Goal: Transaction & Acquisition: Purchase product/service

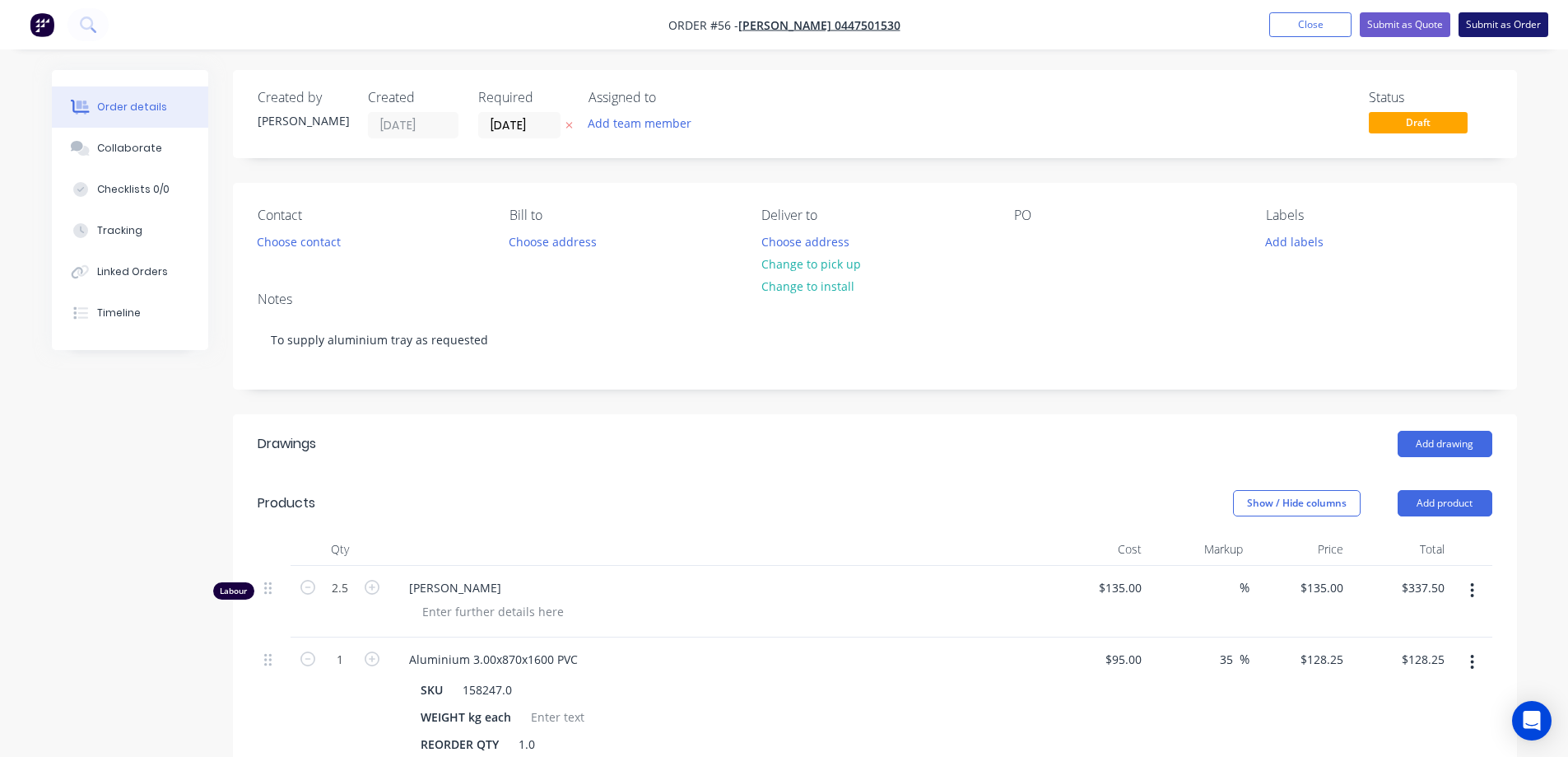
click at [1508, 30] on button "Submit as Order" at bounding box center [1504, 24] width 90 height 25
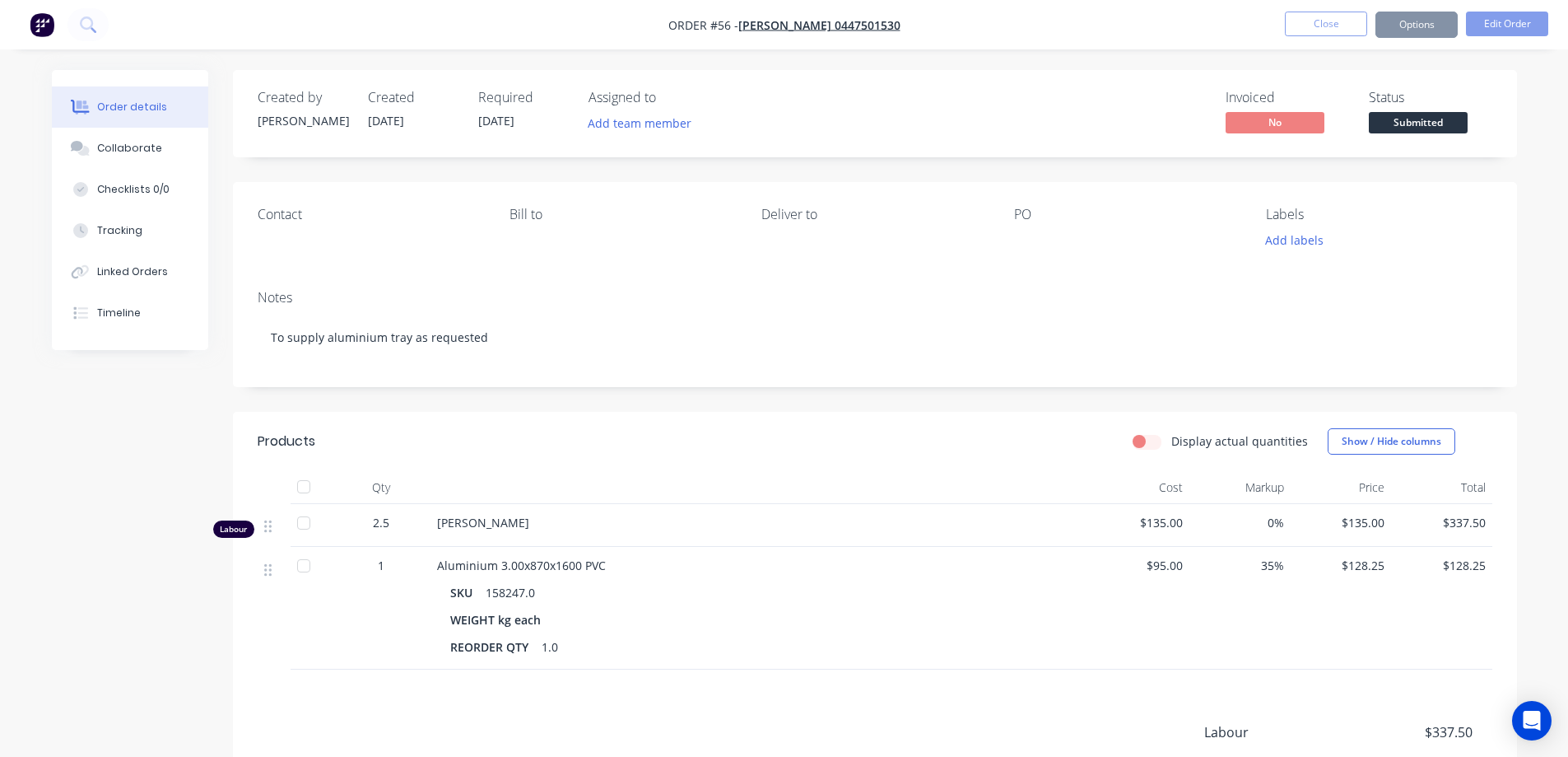
click at [888, 494] on div at bounding box center [760, 488] width 659 height 33
click at [660, 430] on div "Display actual quantities Show / Hide columns" at bounding box center [1006, 441] width 972 height 27
click at [1313, 28] on button "Close" at bounding box center [1326, 24] width 83 height 25
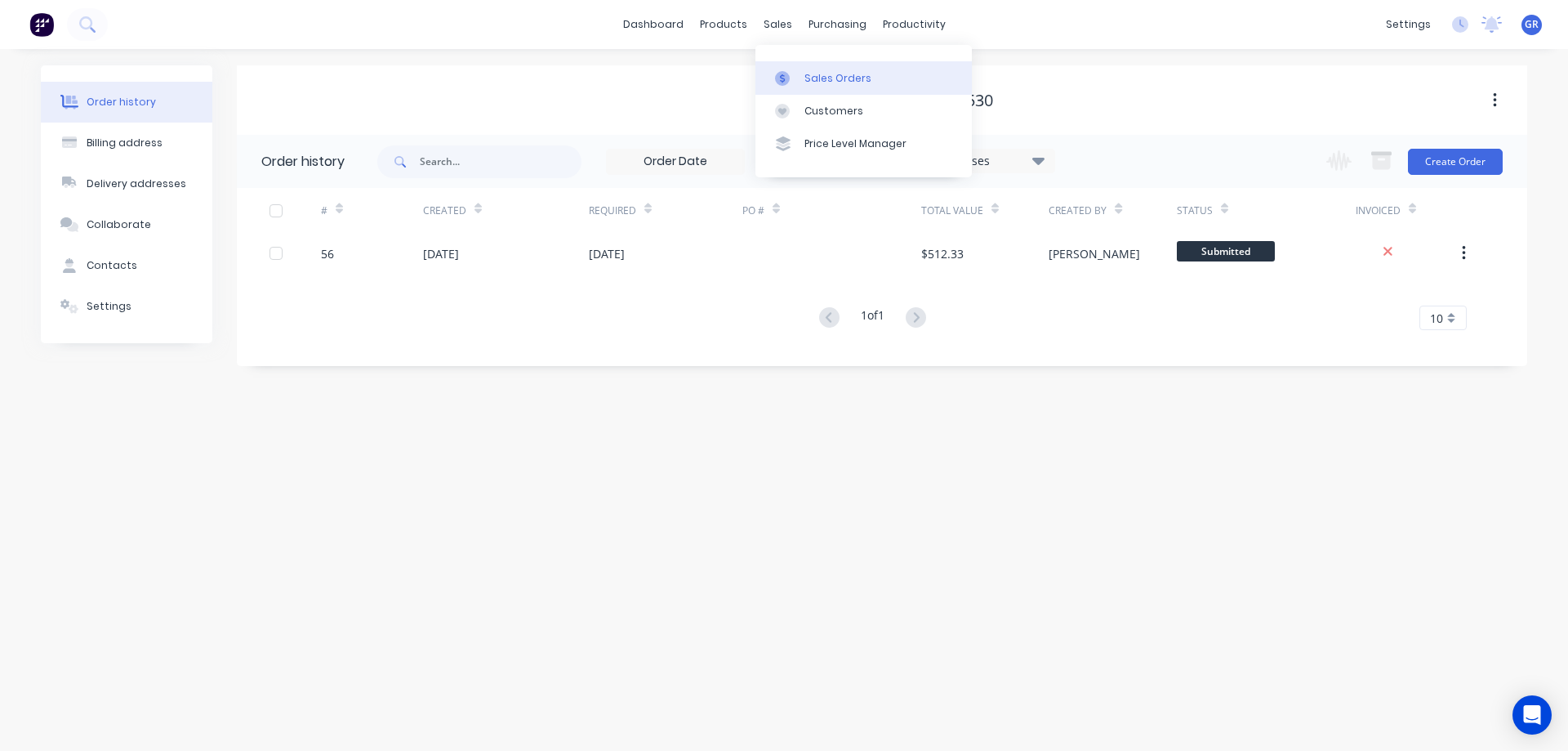
click at [796, 71] on div at bounding box center [787, 78] width 25 height 15
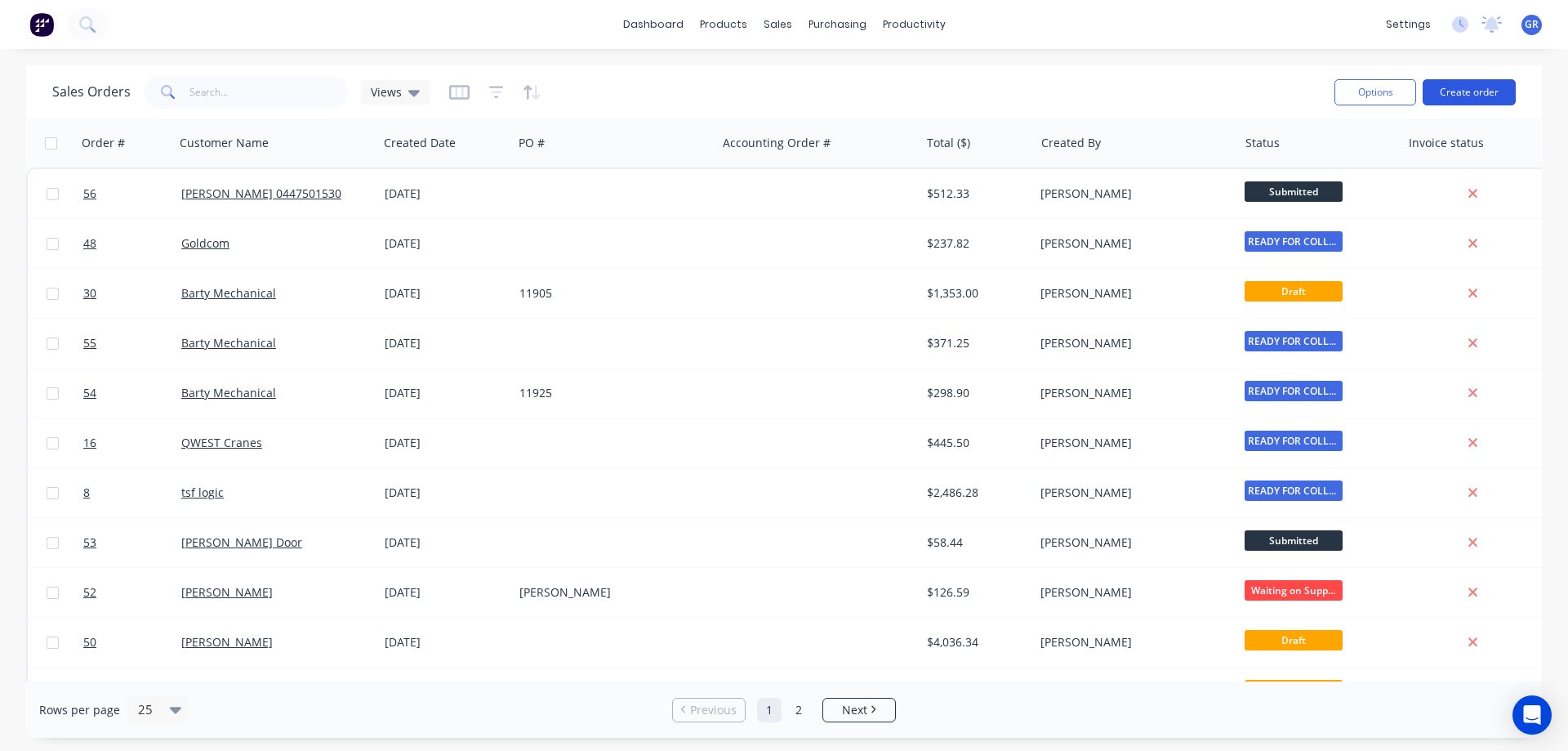
click at [1458, 98] on button "Create order" at bounding box center [1469, 92] width 93 height 26
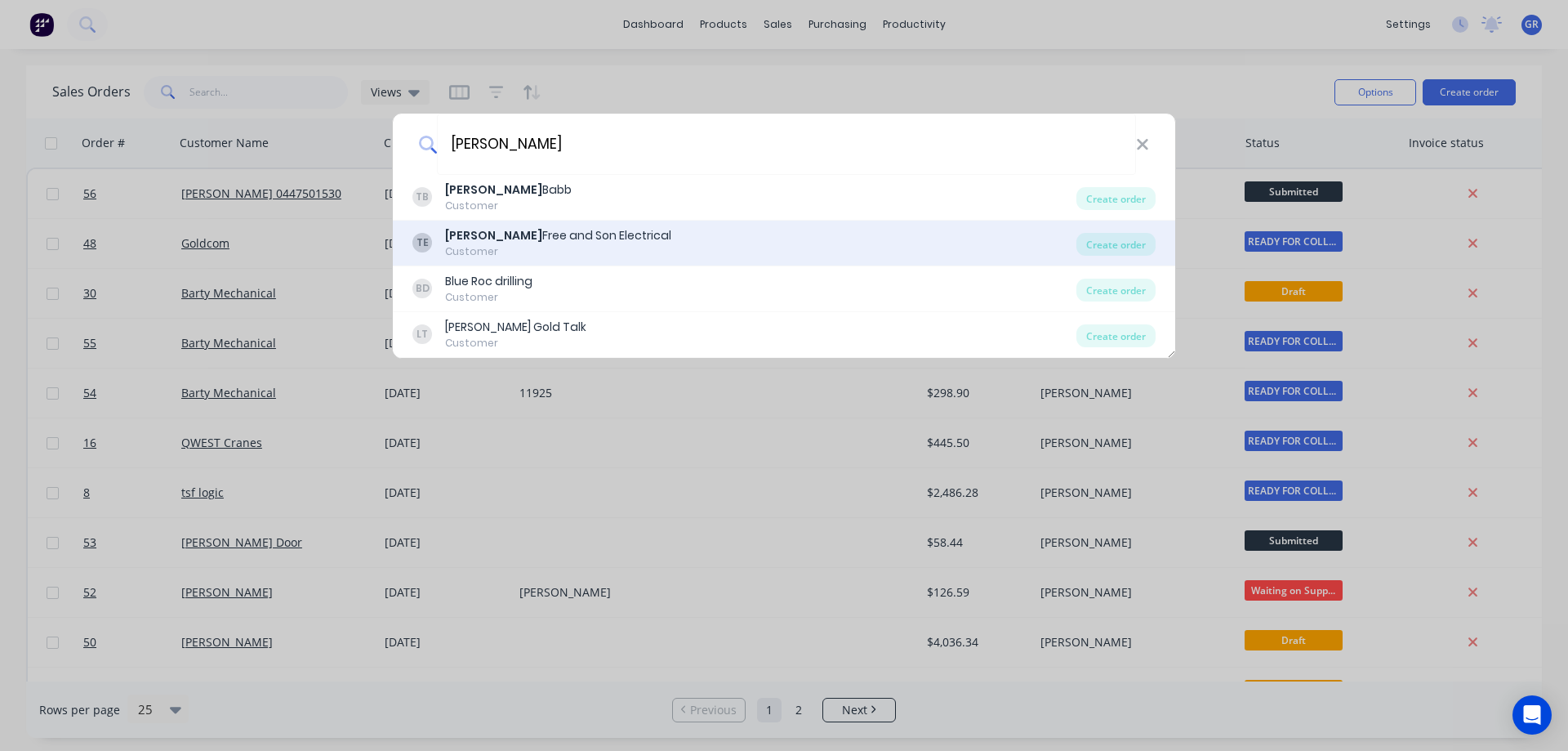
type input "[PERSON_NAME]"
click at [509, 239] on div "[PERSON_NAME] and Son Electrical" at bounding box center [558, 235] width 226 height 17
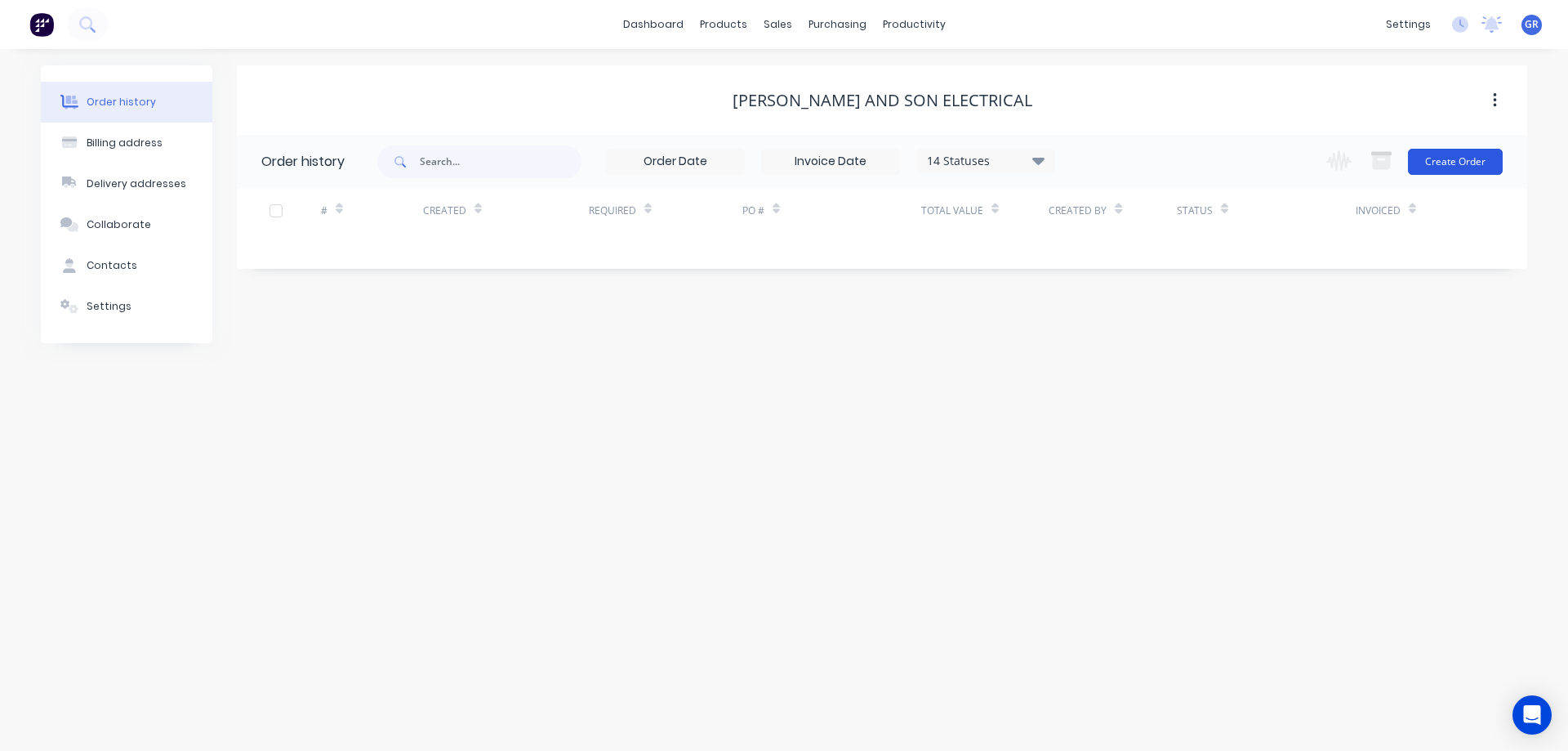
click at [1451, 163] on button "Create Order" at bounding box center [1455, 161] width 95 height 26
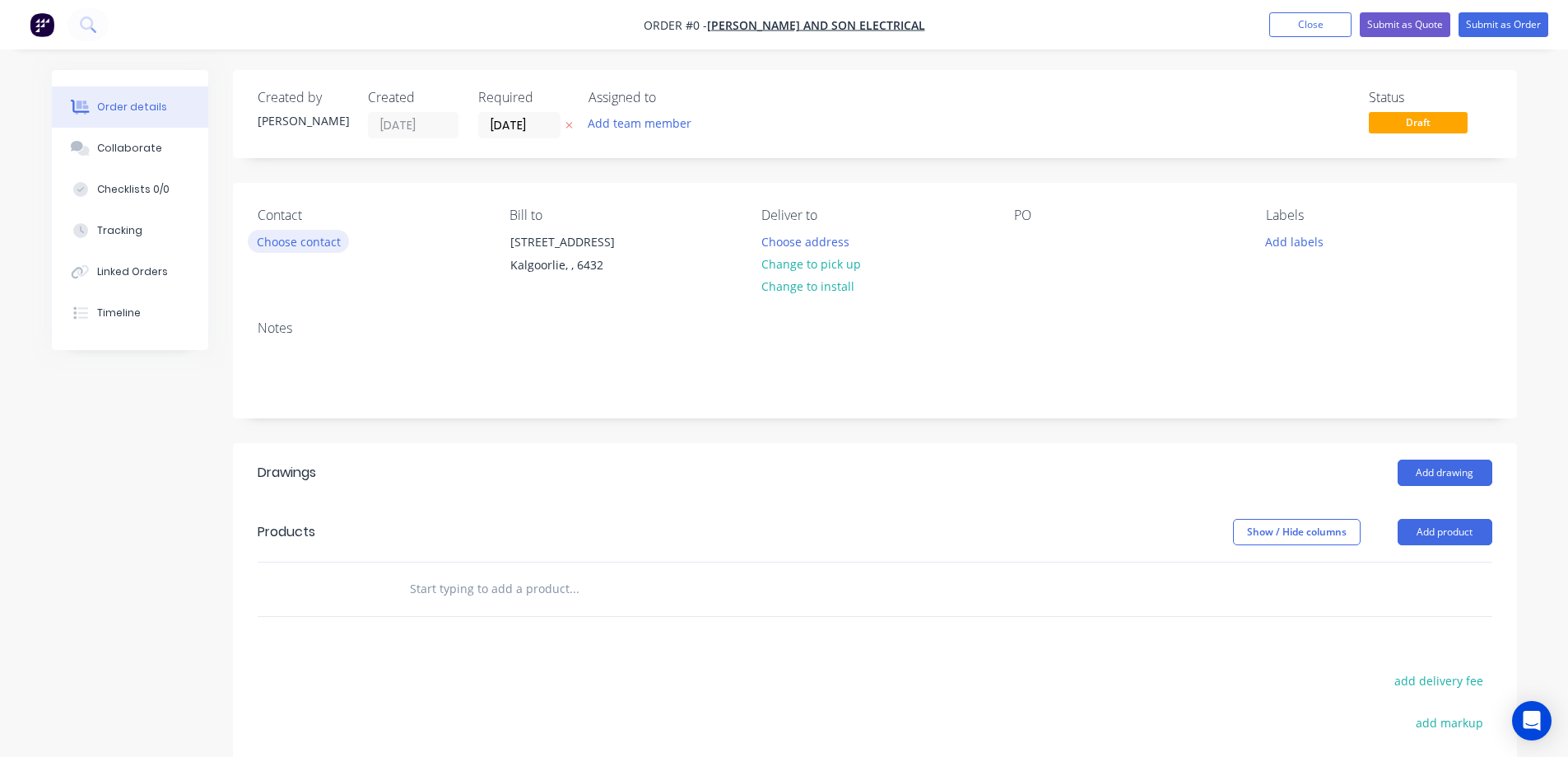
click at [310, 242] on button "Choose contact" at bounding box center [299, 241] width 101 height 22
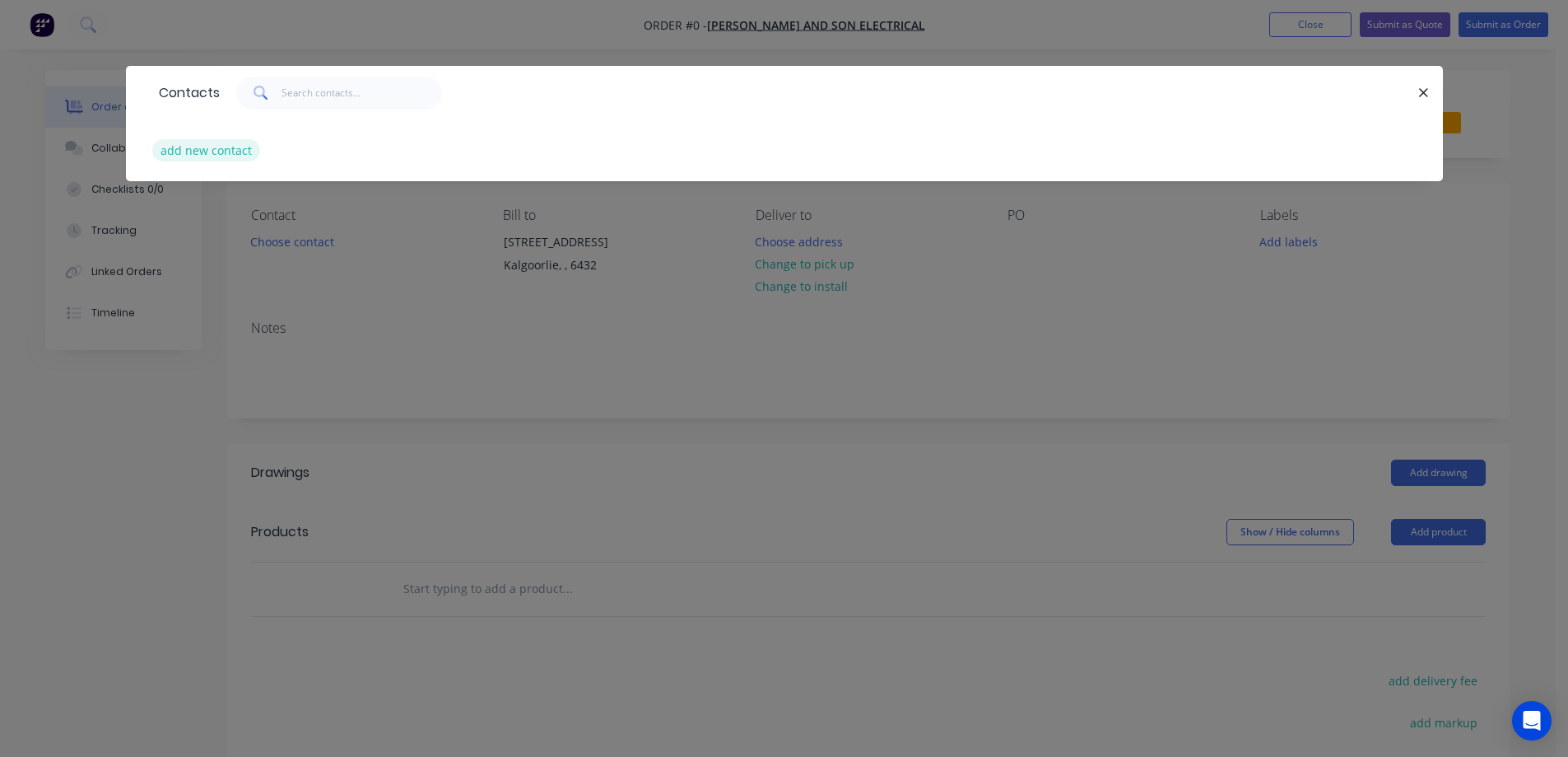
click at [242, 147] on button "add new contact" at bounding box center [207, 150] width 108 height 22
select select "AU"
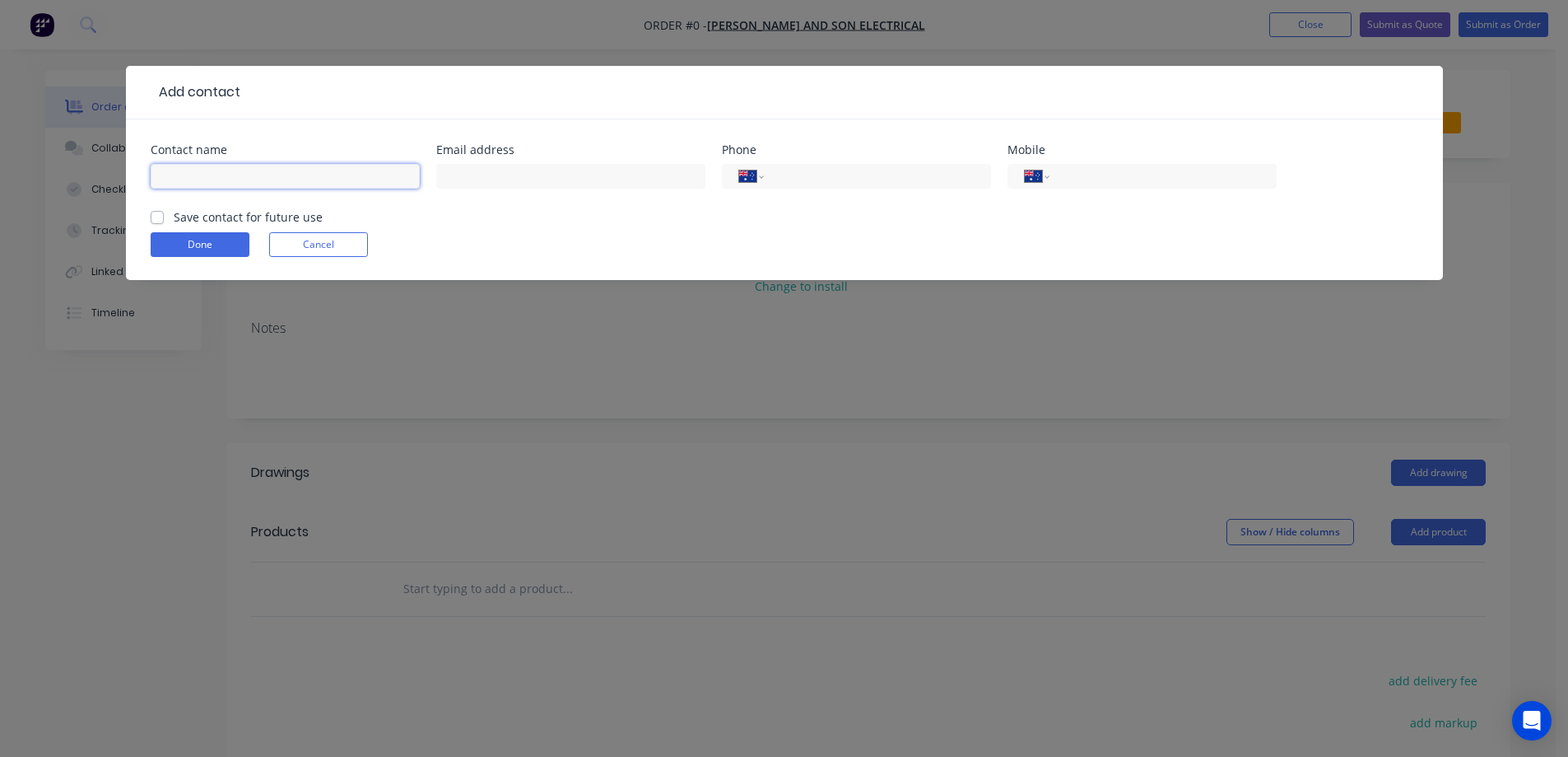
click at [222, 179] on input "text" at bounding box center [285, 175] width 269 height 25
type input "[PERSON_NAME]"
click at [1078, 182] on input "tel" at bounding box center [1159, 176] width 197 height 19
click at [503, 172] on input "text" at bounding box center [570, 175] width 269 height 25
type input "[EMAIL_ADDRESS][DOMAIN_NAME]"
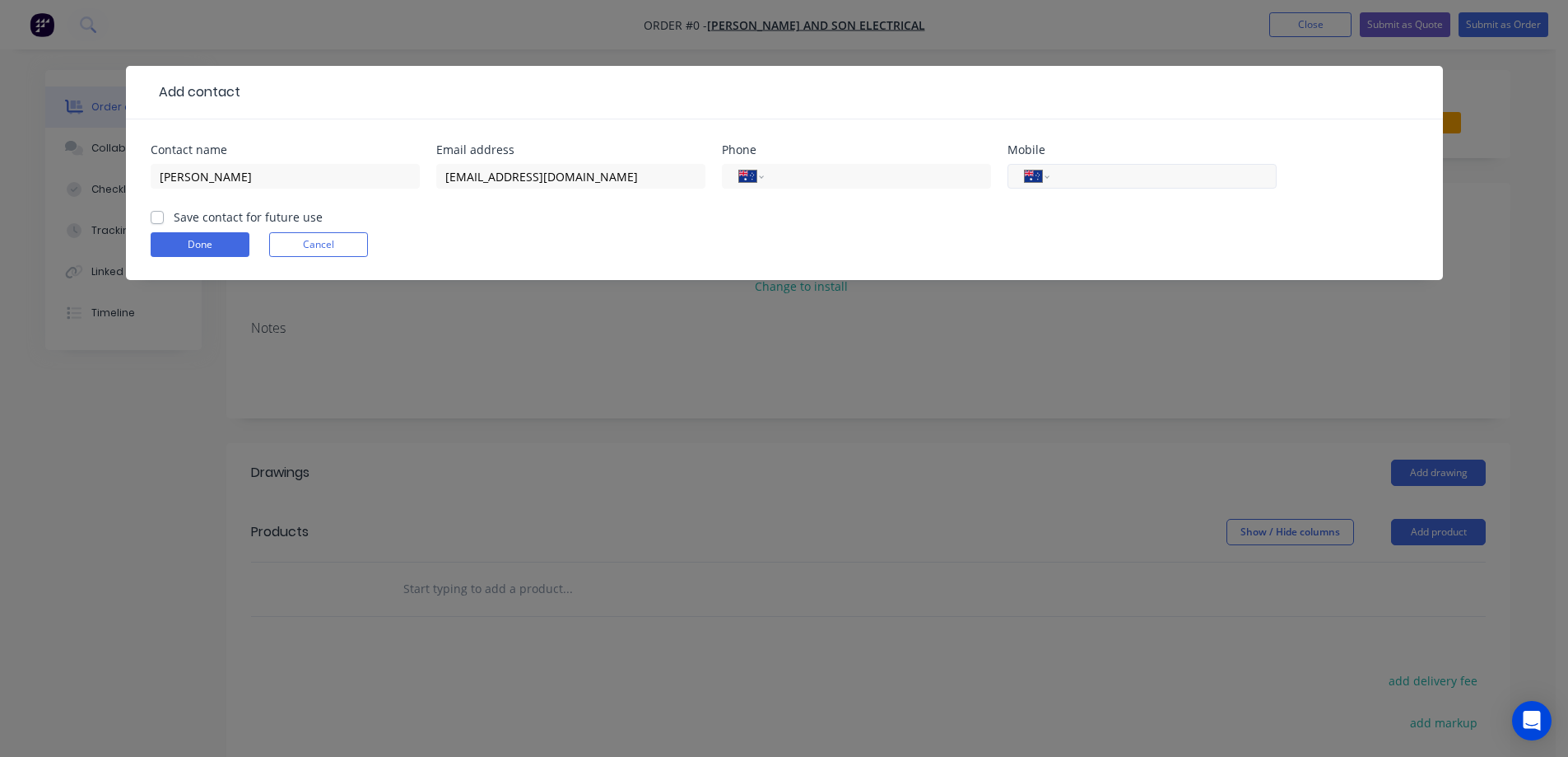
click at [1066, 176] on input "tel" at bounding box center [1159, 176] width 197 height 19
type input "0408 935 314"
click at [972, 227] on form "Contact name [PERSON_NAME] free Email address [EMAIL_ADDRESS][DOMAIN_NAME] Phon…" at bounding box center [784, 212] width 1268 height 136
click at [176, 199] on div "[PERSON_NAME]" at bounding box center [285, 184] width 269 height 49
click at [169, 218] on div "Save contact for future use" at bounding box center [236, 217] width 172 height 17
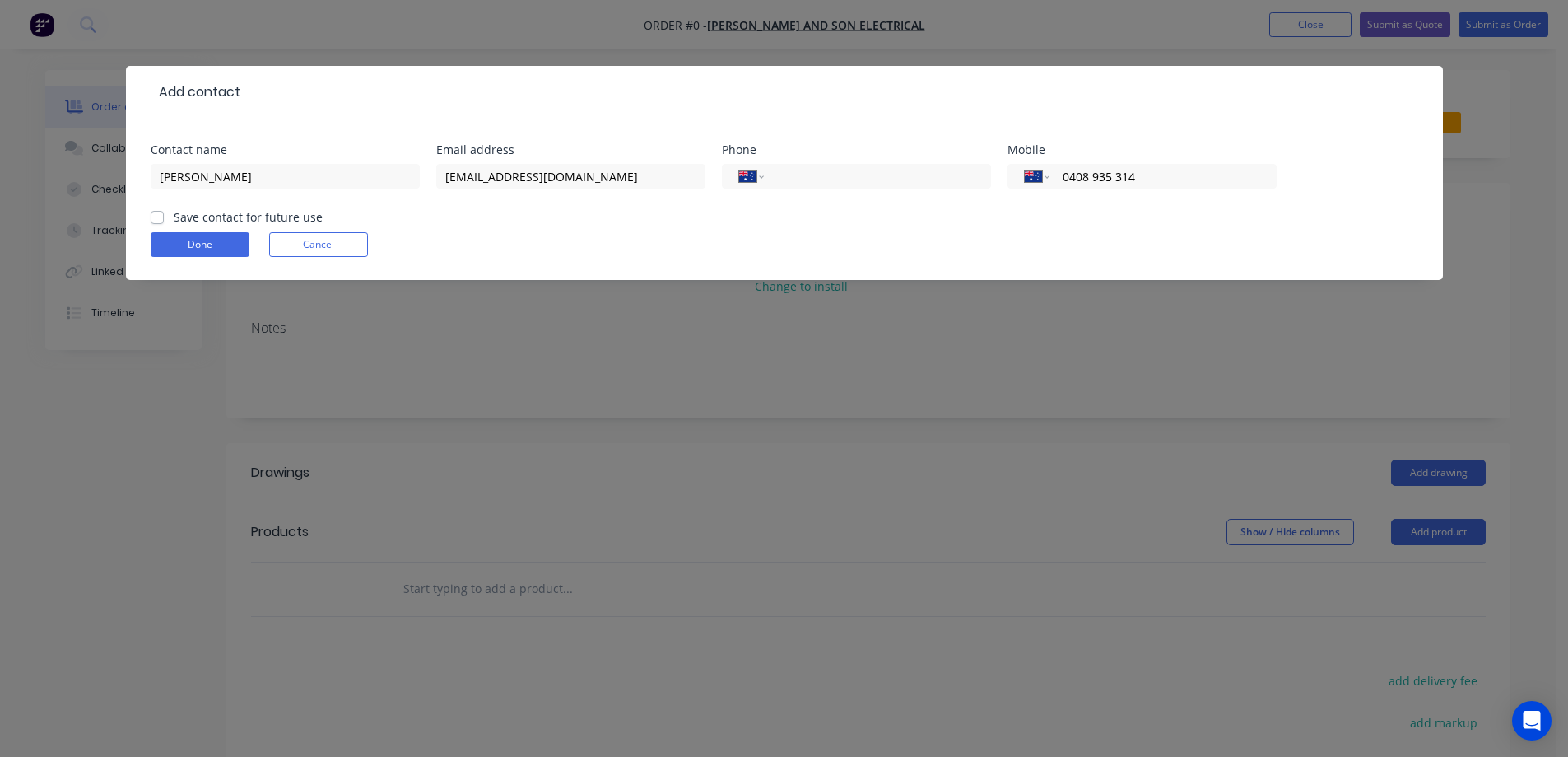
click at [174, 221] on label "Save contact for future use" at bounding box center [248, 217] width 149 height 17
click at [159, 221] on input "Save contact for future use" at bounding box center [157, 216] width 13 height 16
checkbox input "true"
click at [169, 240] on button "Done" at bounding box center [200, 244] width 99 height 25
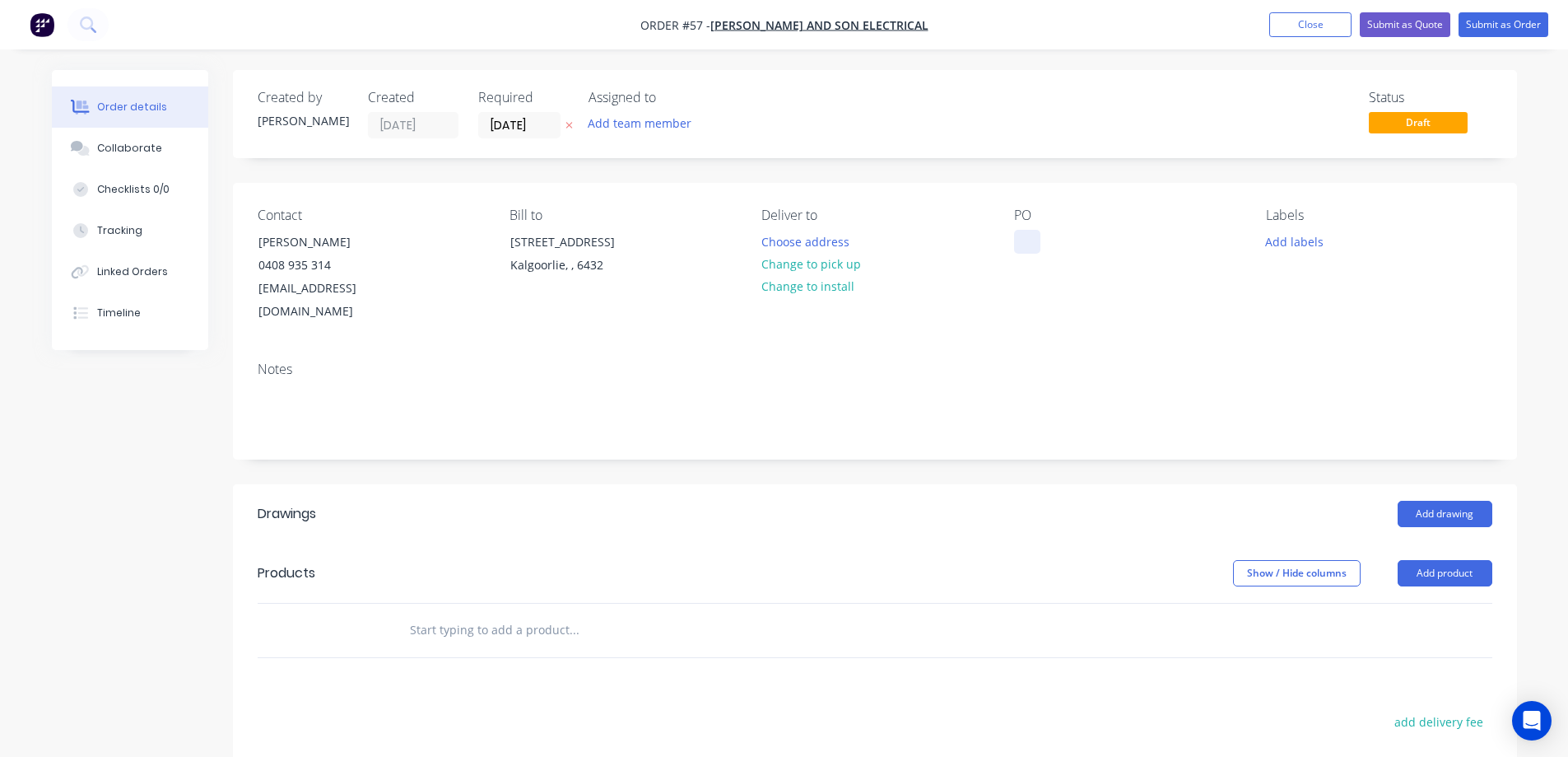
click at [1020, 243] on div at bounding box center [1027, 242] width 27 height 24
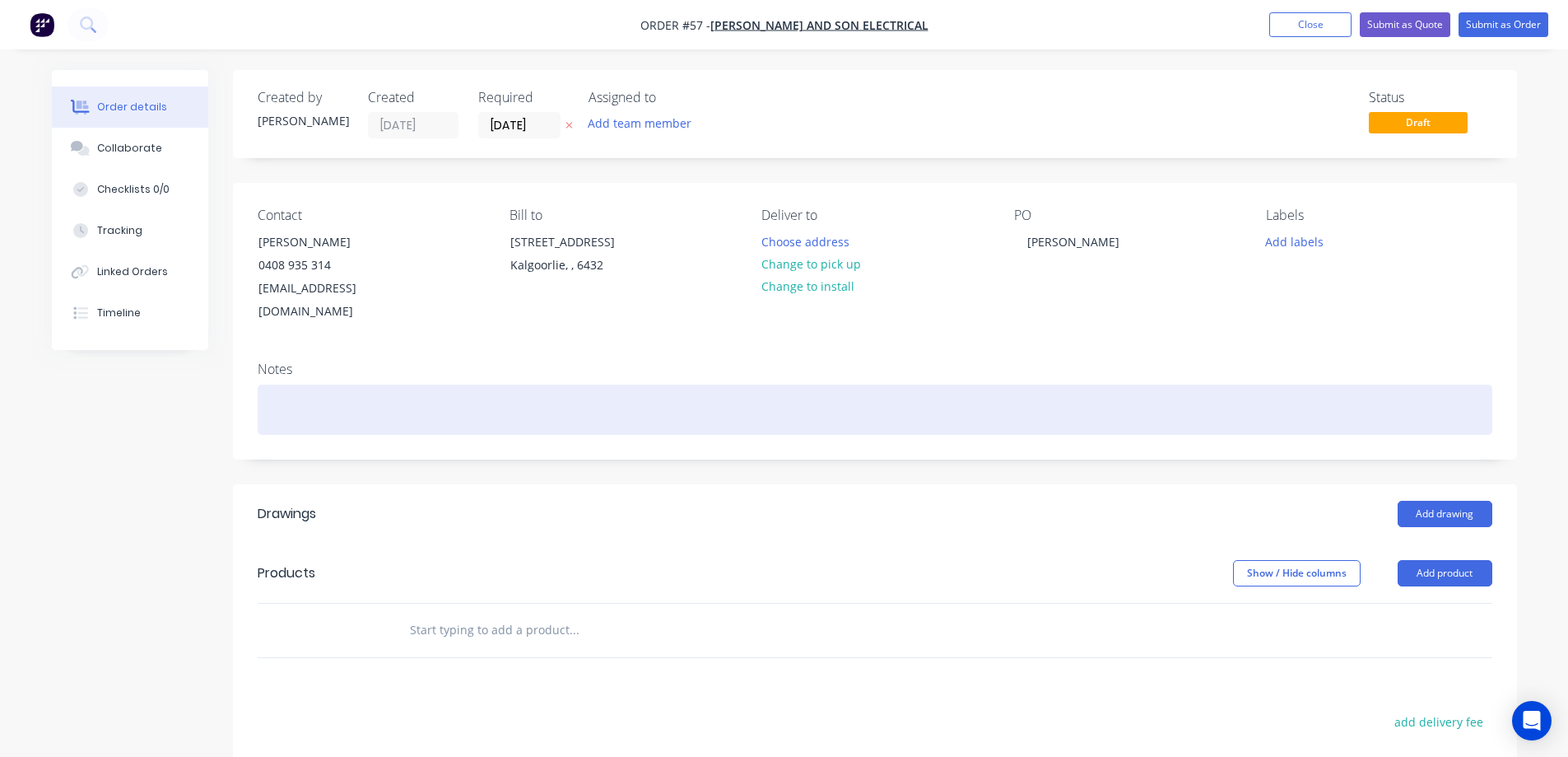
drag, startPoint x: 349, startPoint y: 388, endPoint x: 377, endPoint y: 397, distance: 29.4
click at [349, 386] on div at bounding box center [875, 410] width 1235 height 51
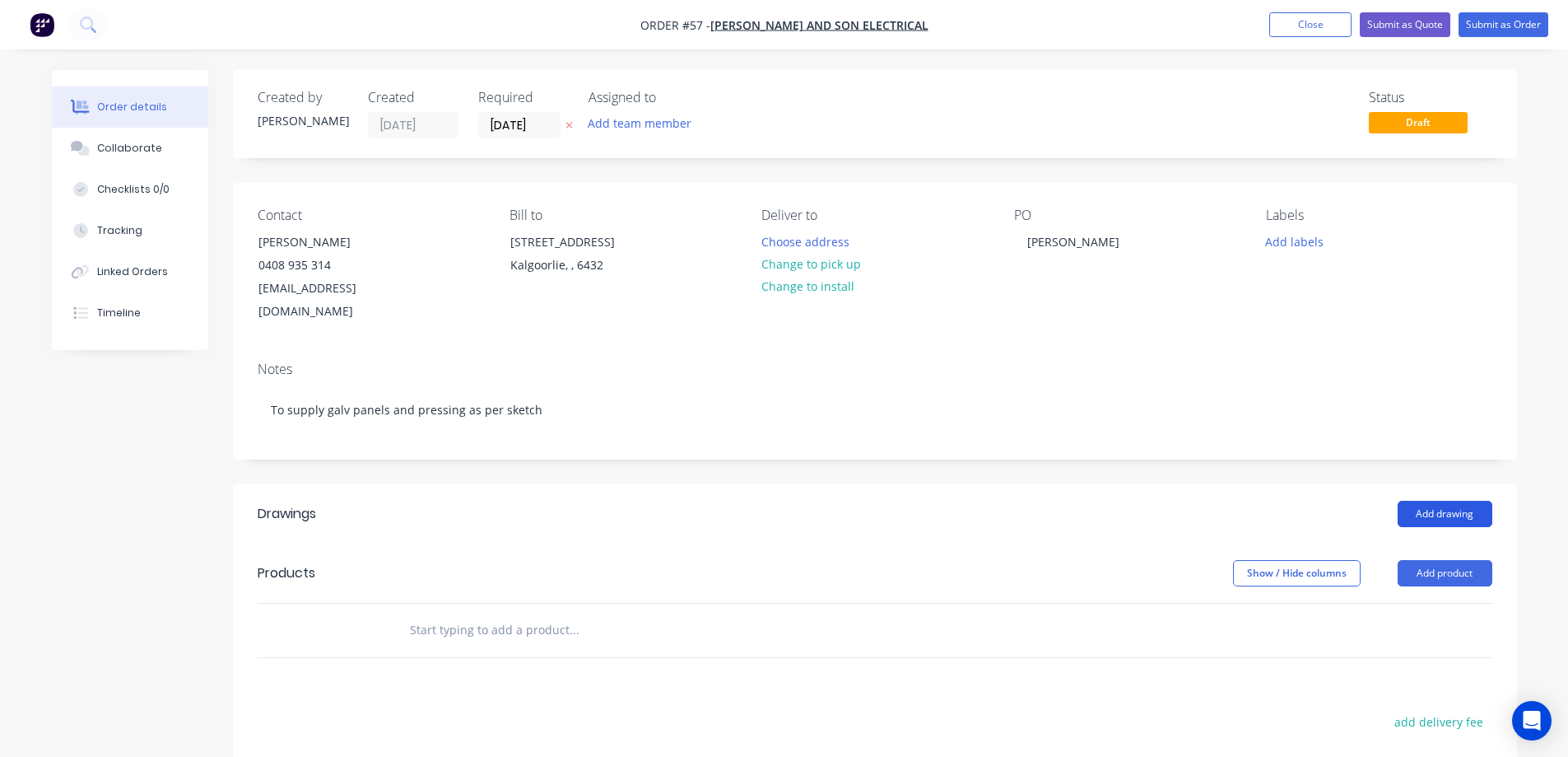
click at [1437, 501] on button "Add drawing" at bounding box center [1445, 514] width 95 height 27
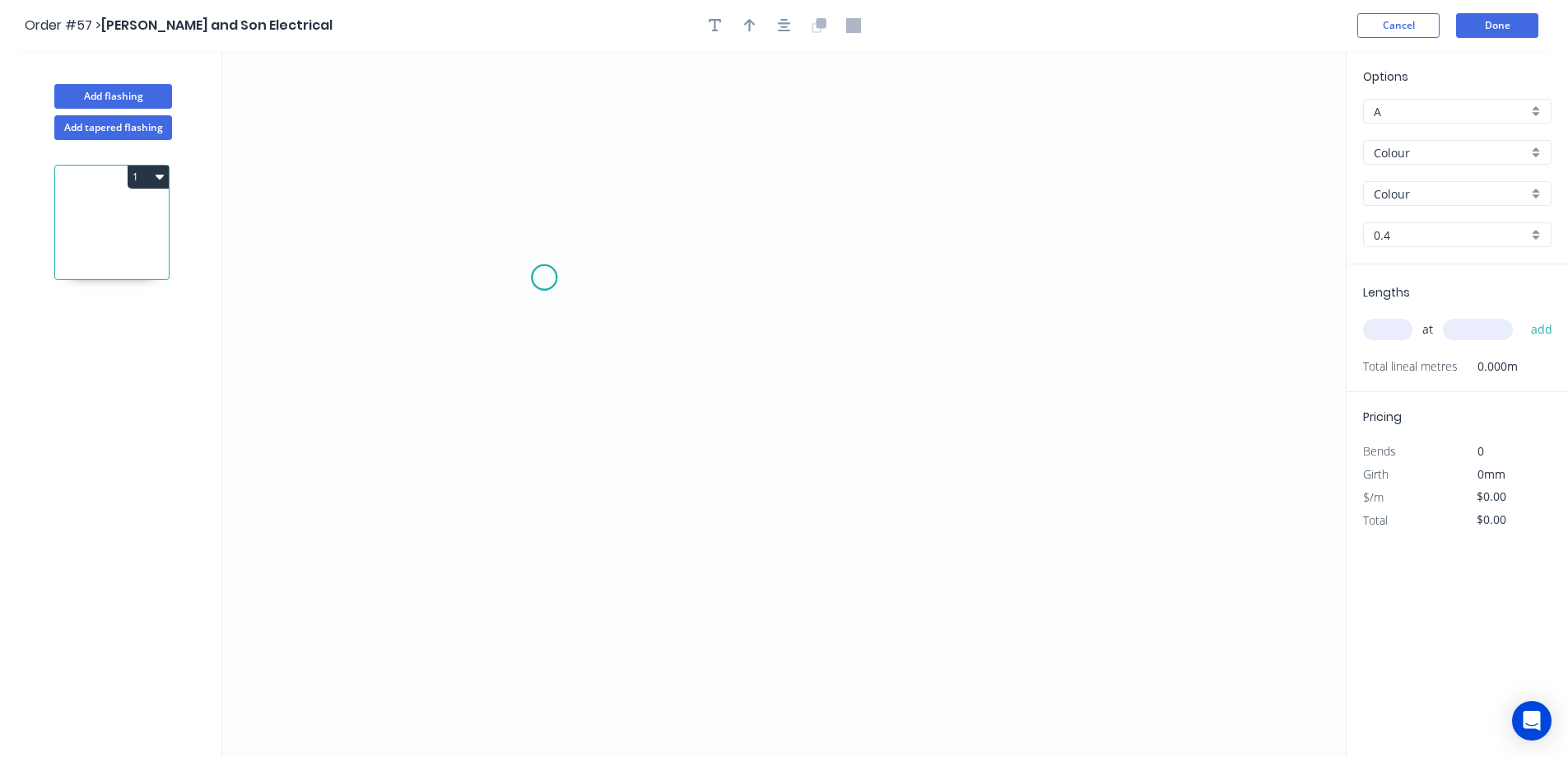
click at [544, 277] on icon "0" at bounding box center [784, 404] width 1123 height 706
click at [538, 409] on icon "0" at bounding box center [784, 404] width 1123 height 706
click at [699, 409] on icon at bounding box center [621, 409] width 154 height 0
click at [699, 274] on icon at bounding box center [699, 341] width 0 height 135
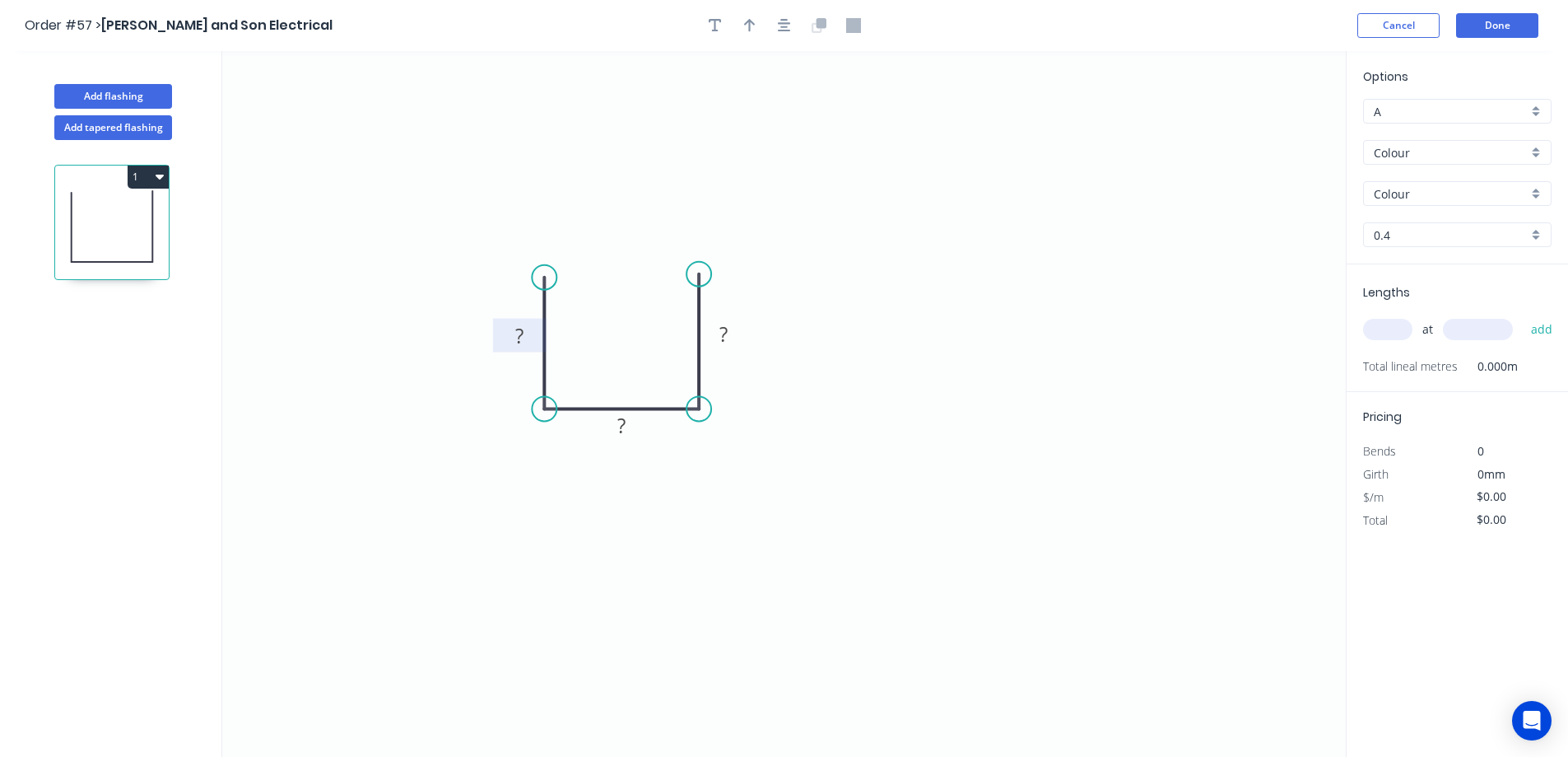
click at [525, 332] on rect at bounding box center [520, 336] width 33 height 23
click at [619, 424] on tspan "?" at bounding box center [621, 425] width 8 height 28
click at [713, 332] on rect at bounding box center [724, 334] width 33 height 23
drag, startPoint x: 1426, startPoint y: 163, endPoint x: 1430, endPoint y: 154, distance: 9.8
click at [1427, 163] on div "Colour" at bounding box center [1457, 152] width 188 height 25
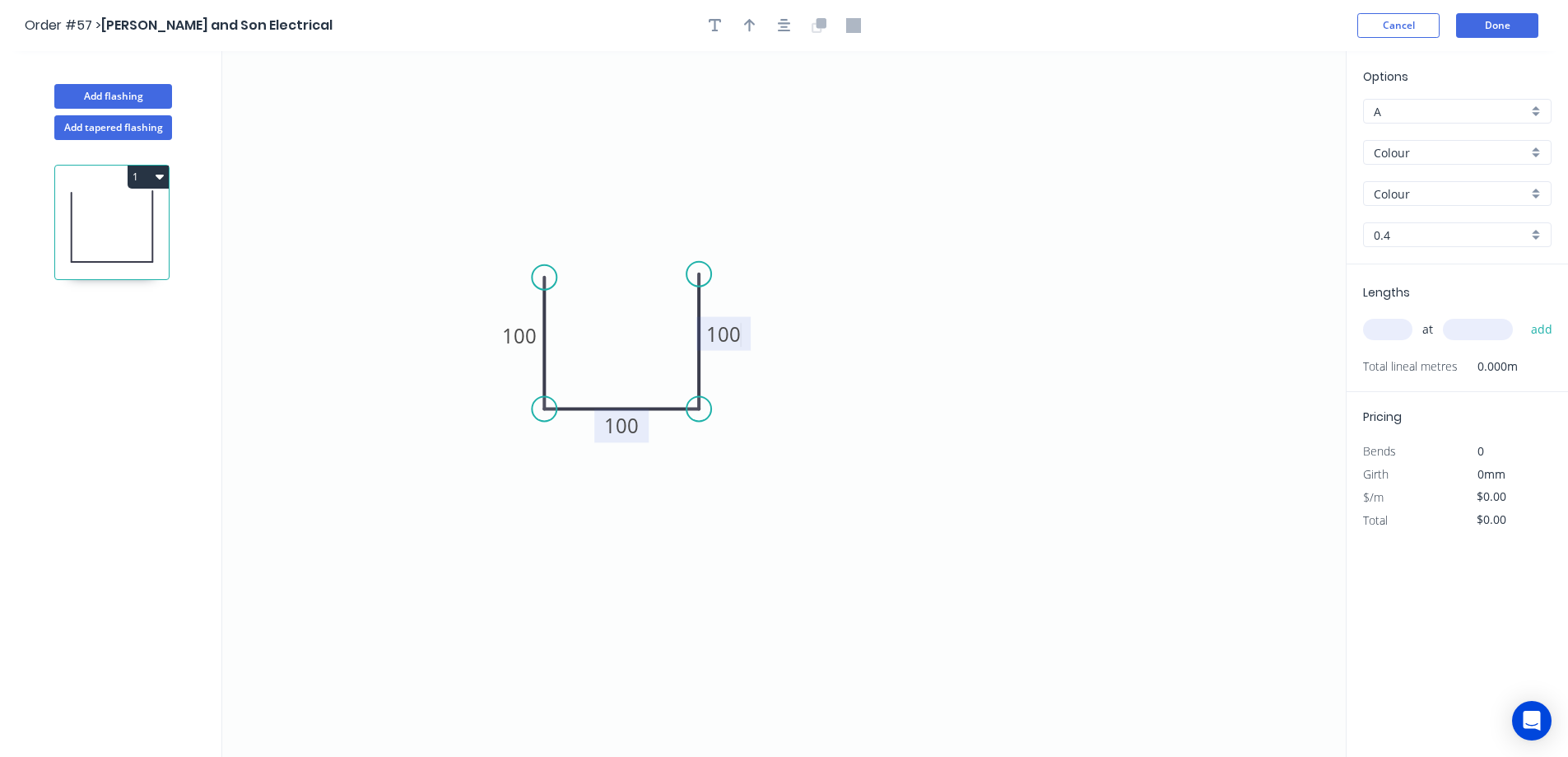
type input "$17.33"
click at [1416, 209] on div "Galv" at bounding box center [1457, 212] width 186 height 28
type input "Galv"
type input "1.0"
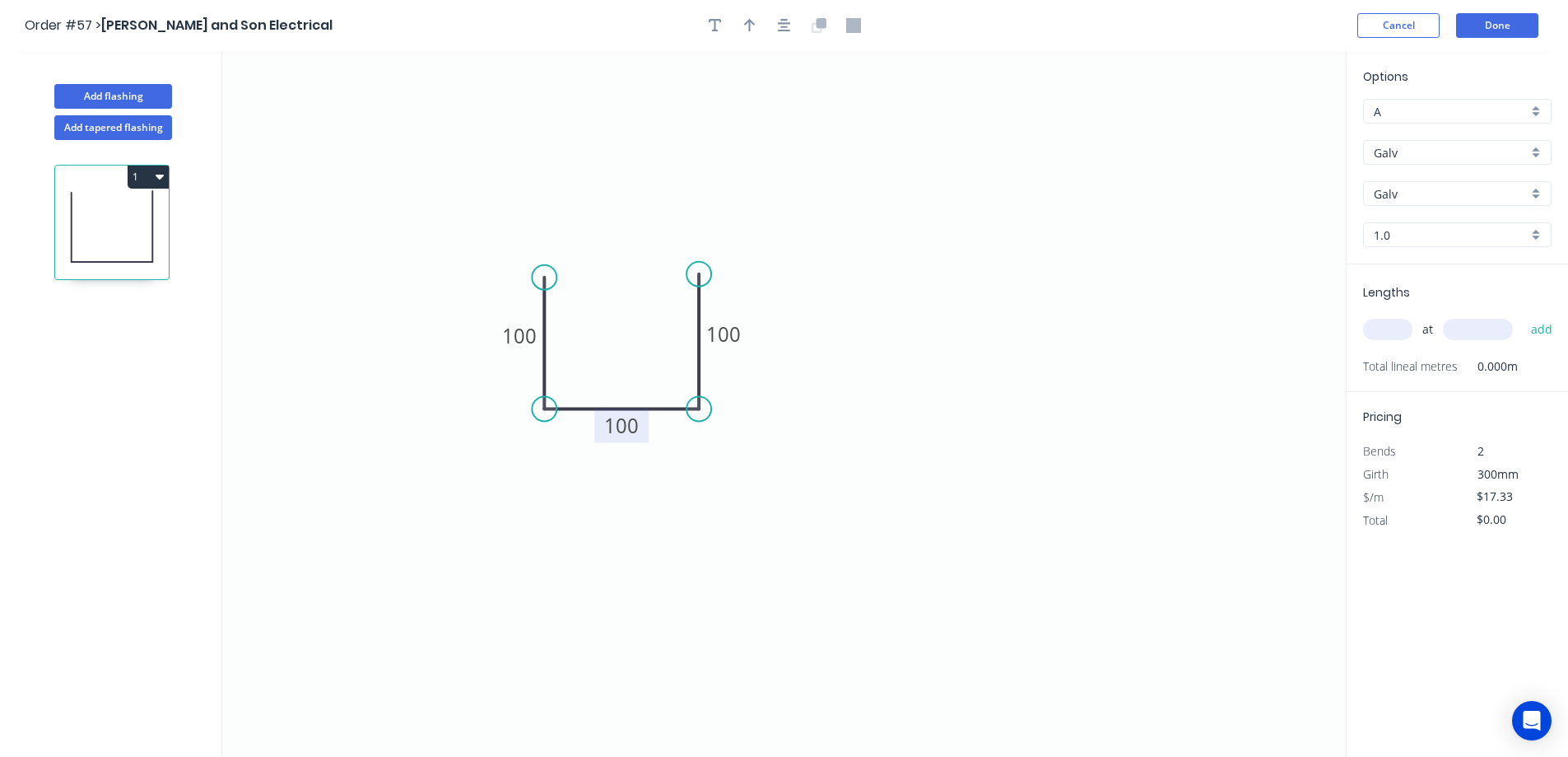
type input "$30.05"
click at [1404, 228] on input "1.0" at bounding box center [1451, 234] width 154 height 17
click at [1404, 228] on input "text" at bounding box center [1451, 234] width 154 height 17
click at [1402, 236] on input "text" at bounding box center [1451, 234] width 154 height 17
click at [1392, 264] on div "1.0" at bounding box center [1457, 266] width 186 height 28
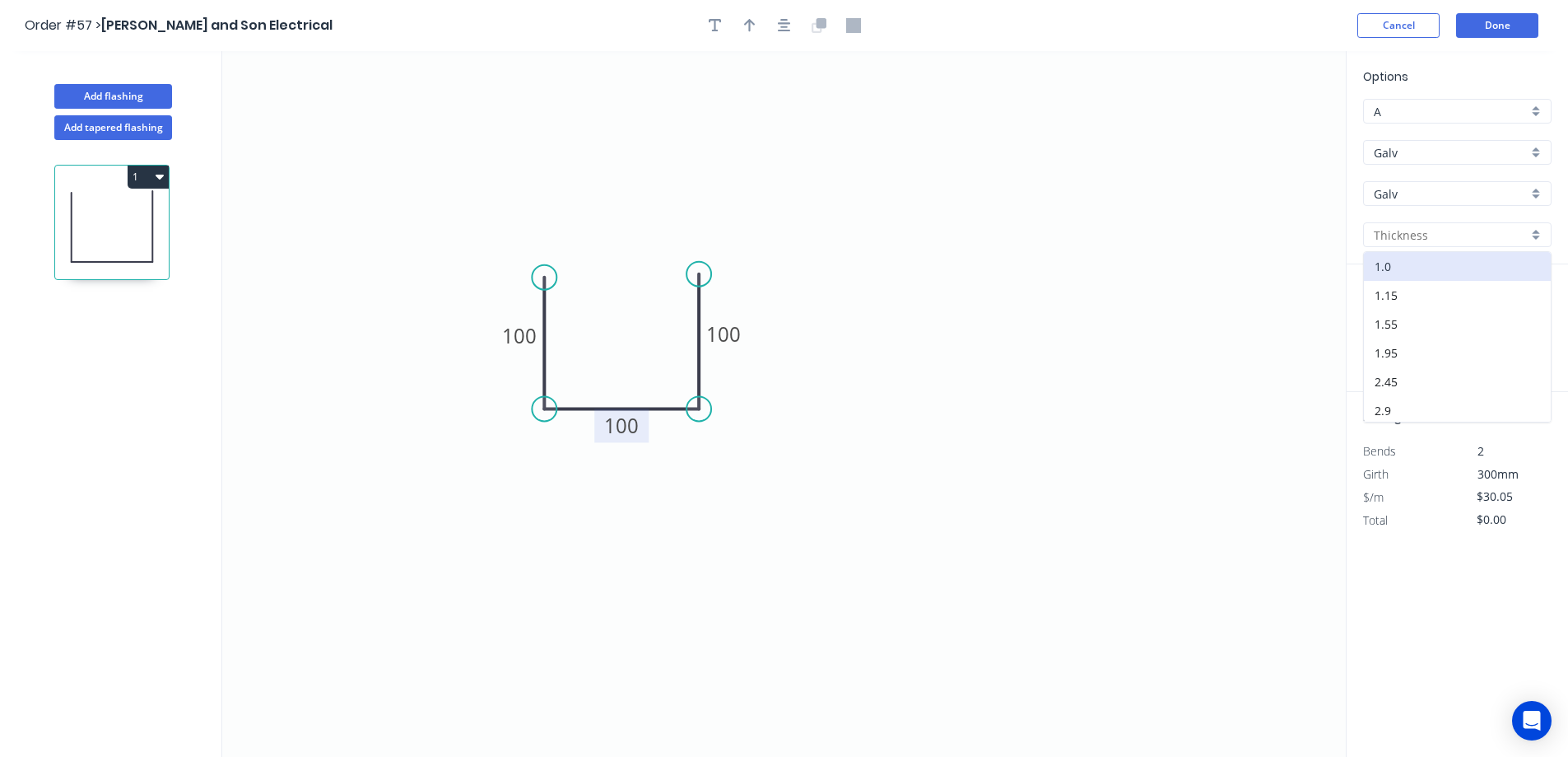
type input "1.0"
click at [1385, 324] on input "text" at bounding box center [1388, 329] width 50 height 21
type input "1"
type input "1300"
click at [1535, 322] on button "add" at bounding box center [1542, 329] width 39 height 28
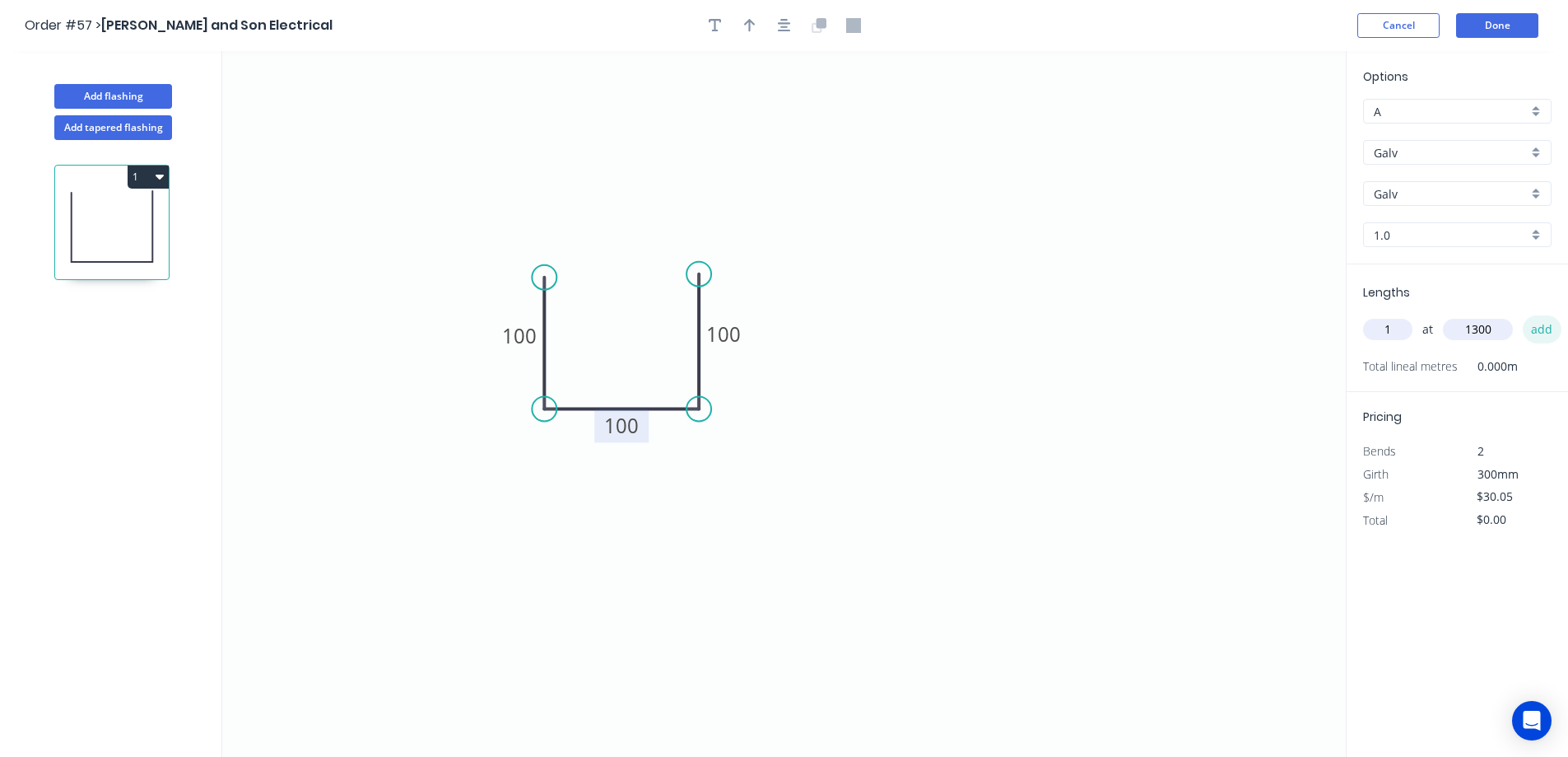
type input "$39.07"
click at [909, 247] on icon "0 100 100 100" at bounding box center [784, 404] width 1123 height 706
click at [1511, 20] on button "Done" at bounding box center [1497, 25] width 83 height 25
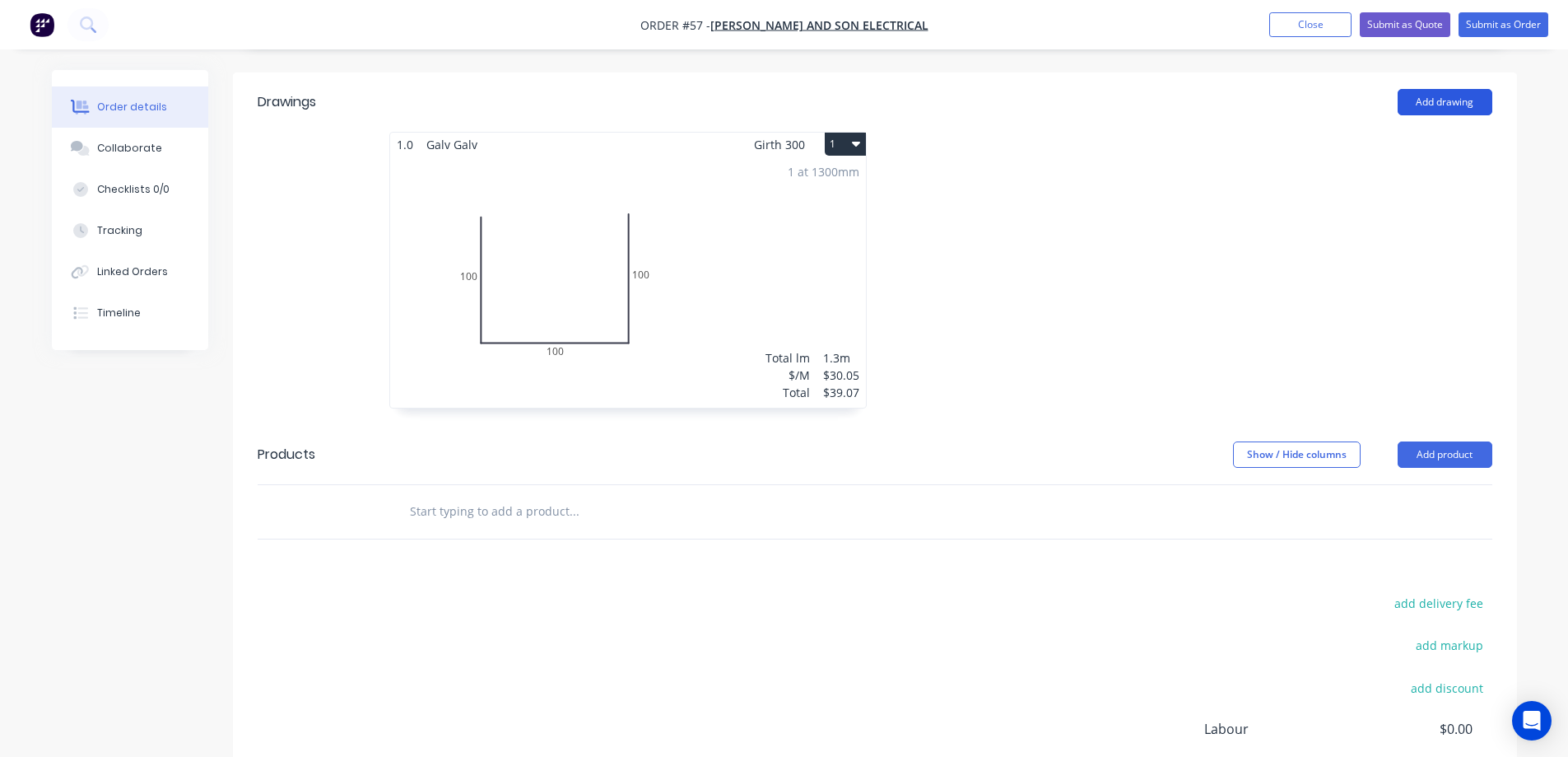
click at [1435, 89] on button "Add drawing" at bounding box center [1445, 102] width 95 height 27
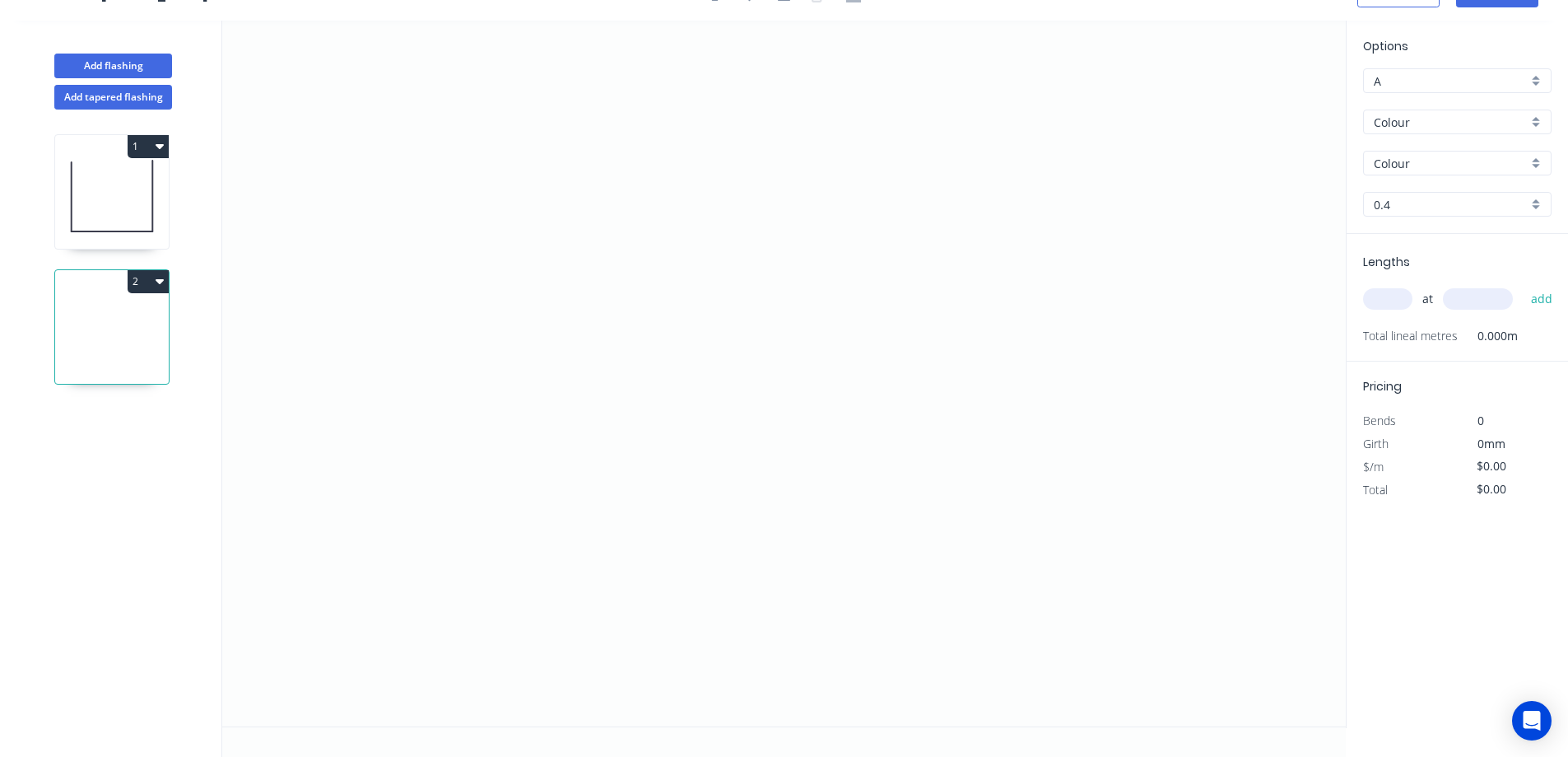
scroll to position [30, 0]
click at [601, 183] on icon "0" at bounding box center [784, 373] width 1123 height 706
click at [601, 344] on icon "0" at bounding box center [784, 373] width 1123 height 706
click at [787, 353] on icon "0 ?" at bounding box center [784, 373] width 1123 height 706
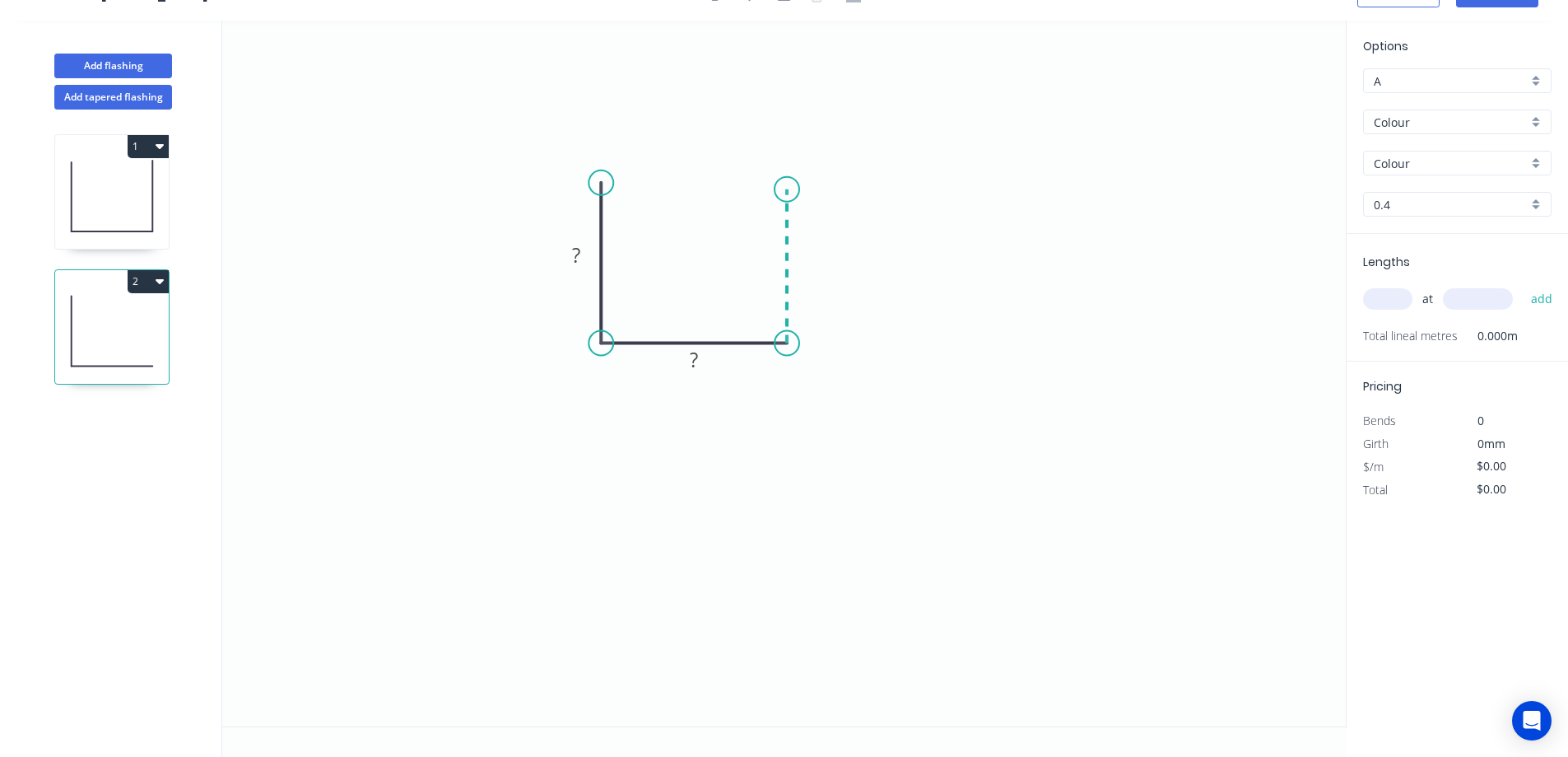
click at [784, 189] on icon "0 ? ?" at bounding box center [784, 373] width 1123 height 706
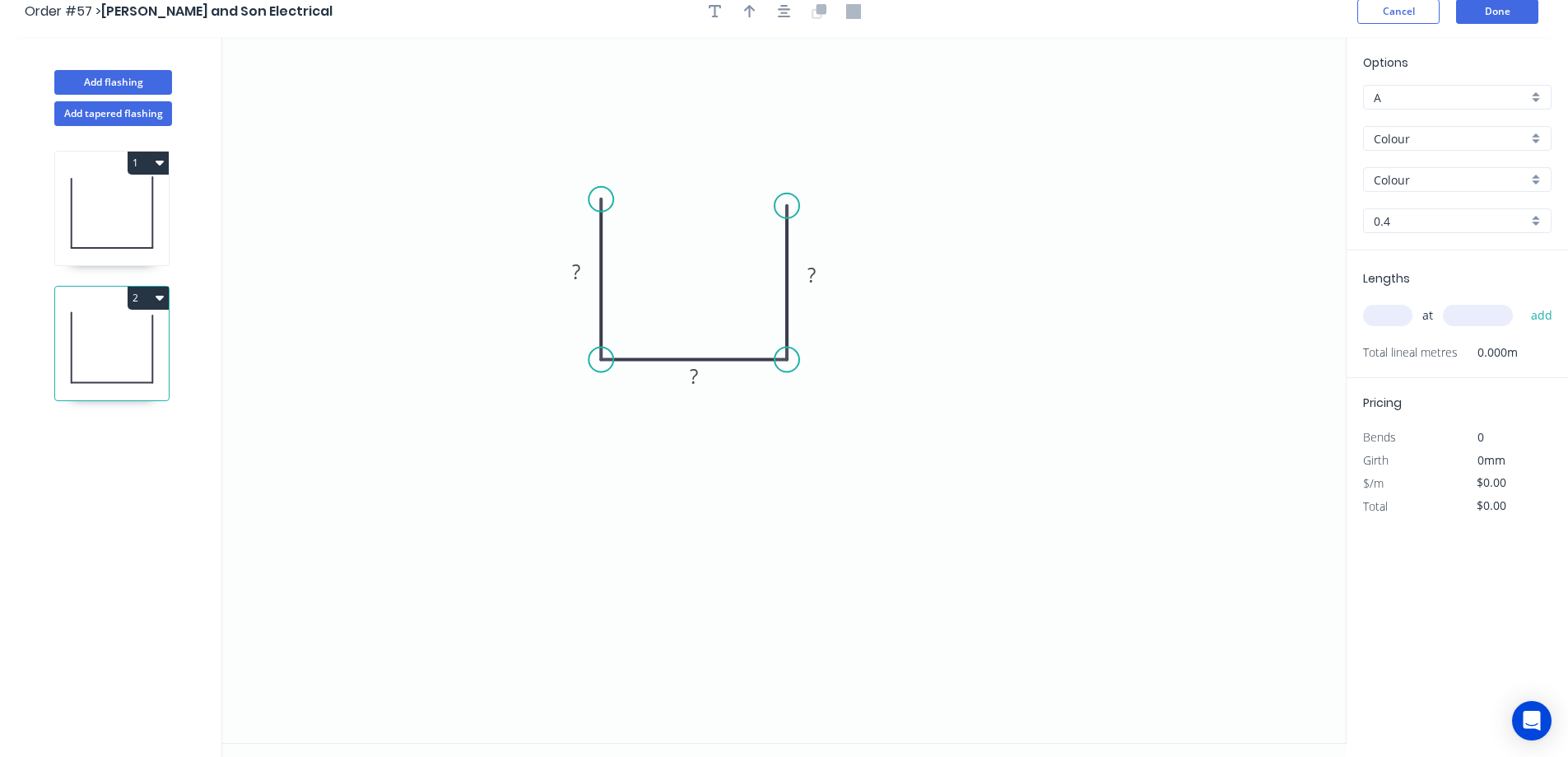
scroll to position [0, 0]
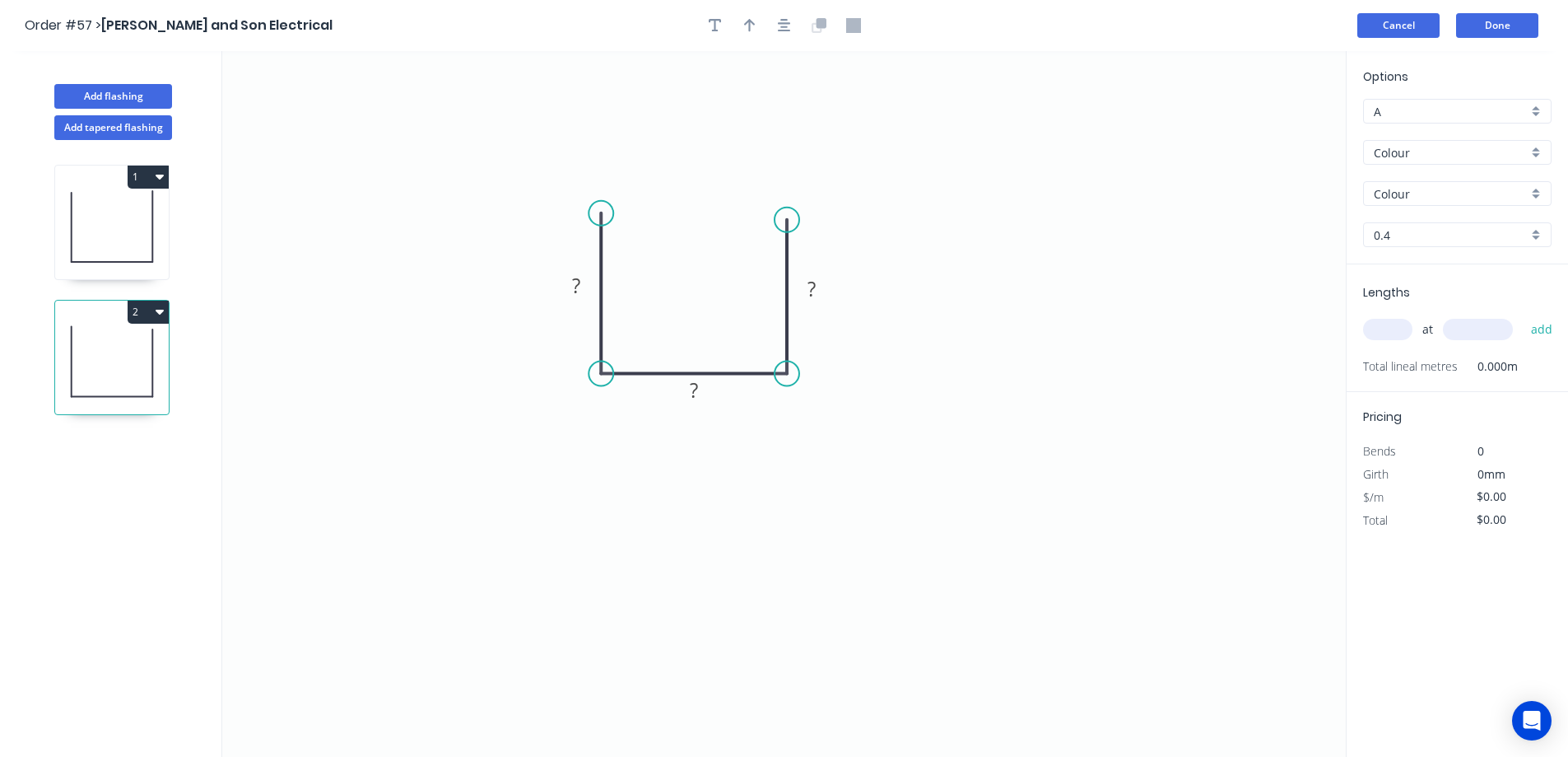
click at [1370, 20] on button "Cancel" at bounding box center [1399, 25] width 83 height 25
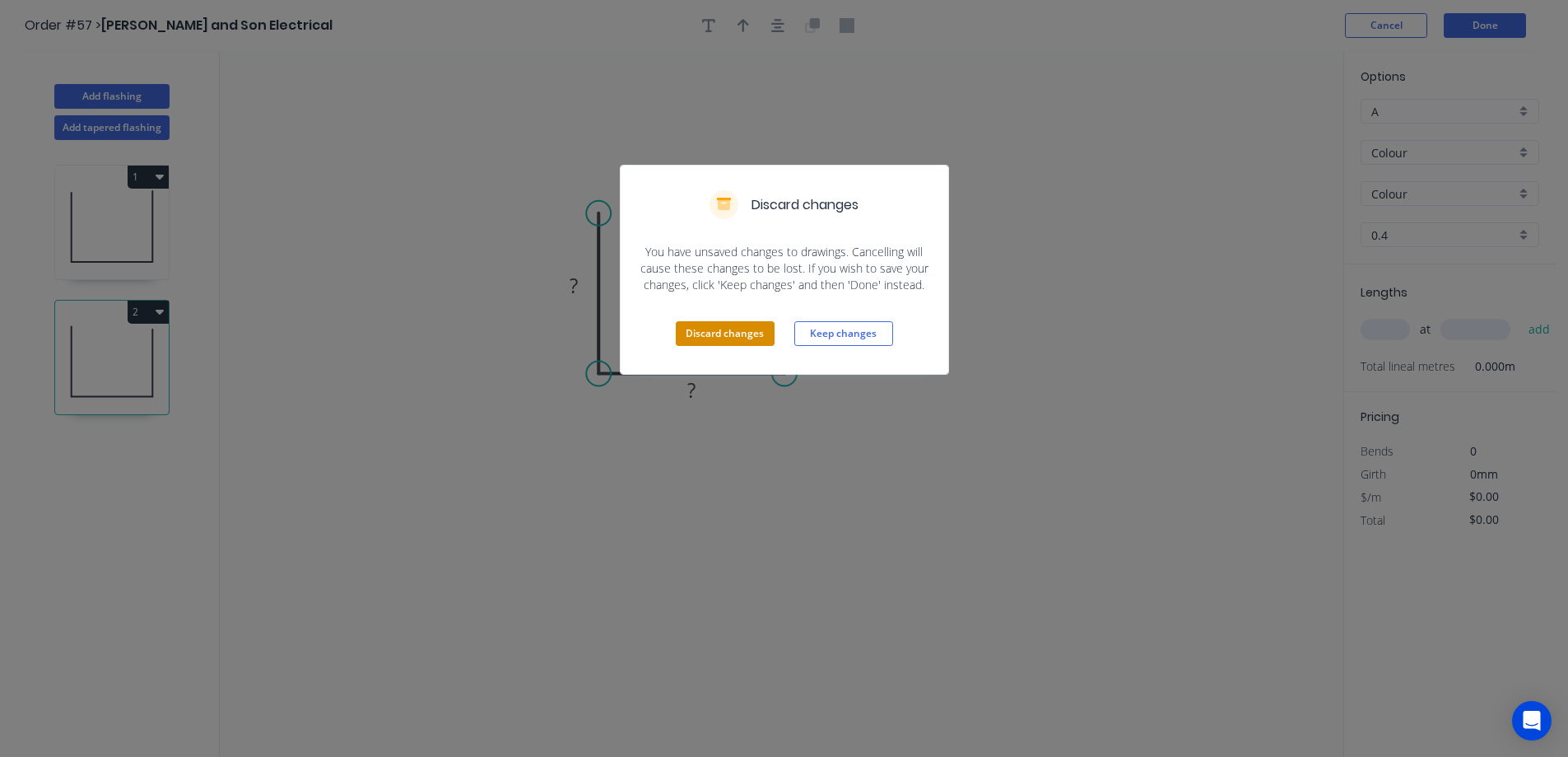
click at [746, 332] on button "Discard changes" at bounding box center [726, 333] width 99 height 25
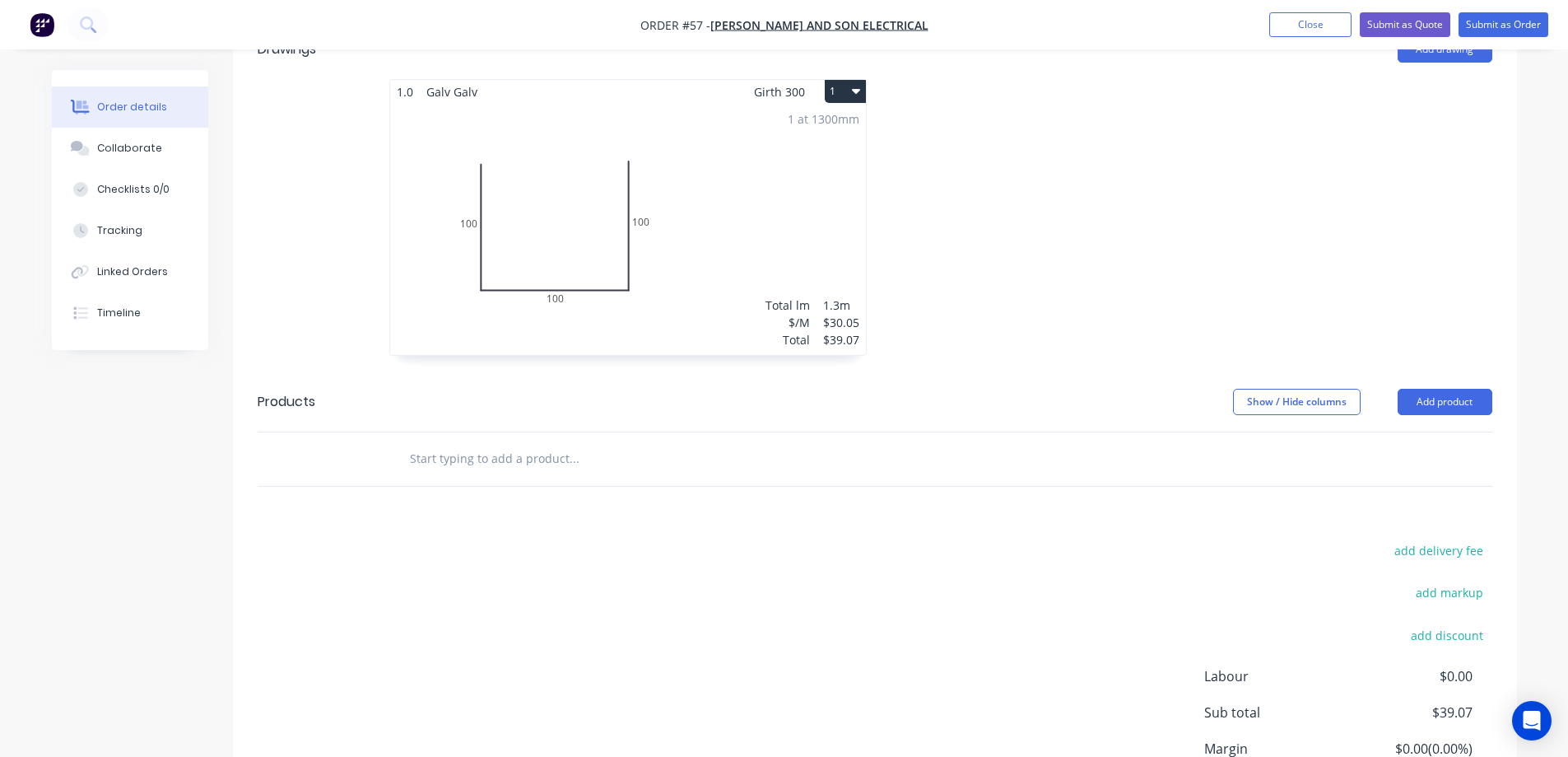
scroll to position [494, 0]
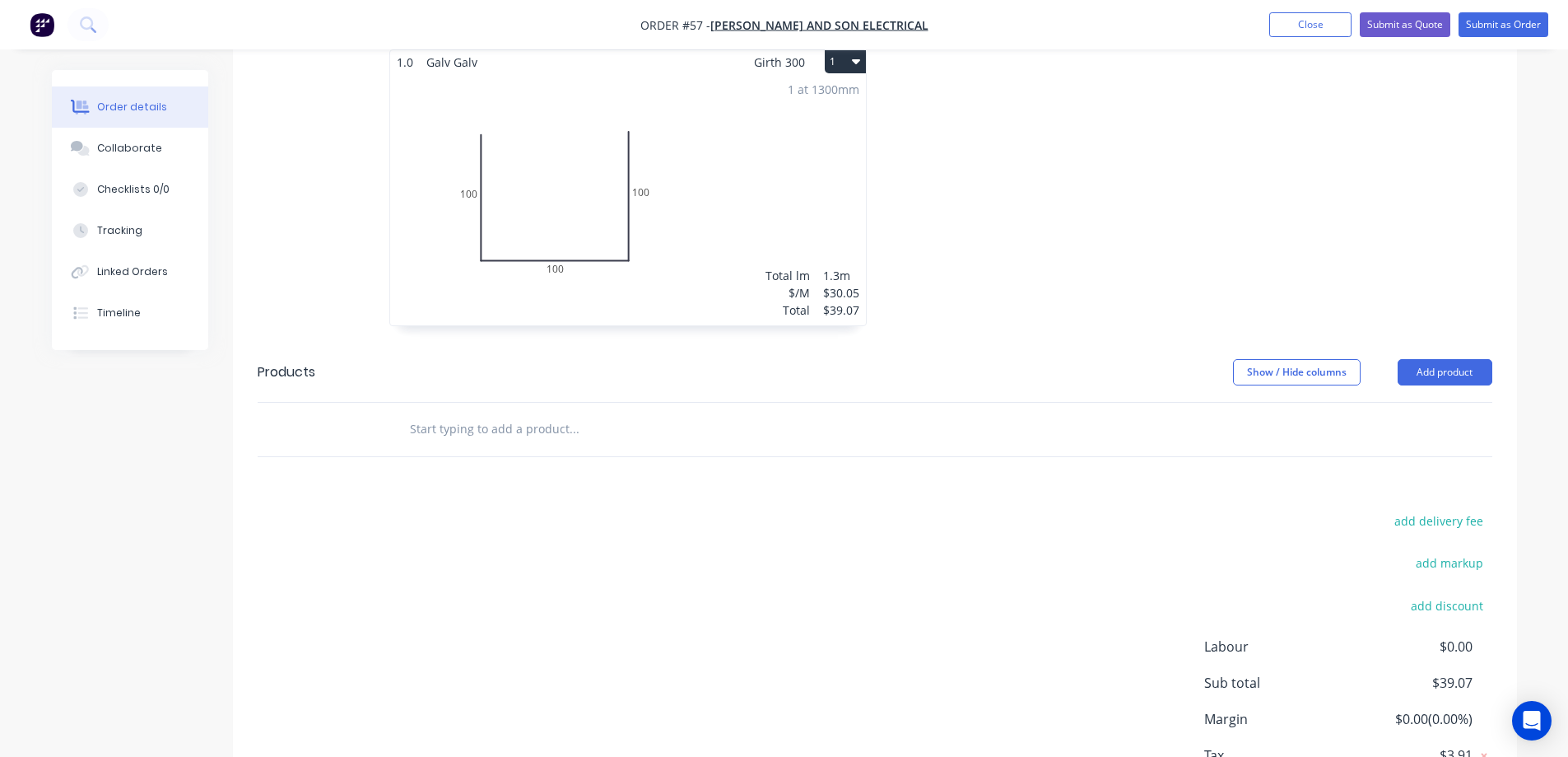
click at [472, 412] on input "text" at bounding box center [573, 429] width 329 height 33
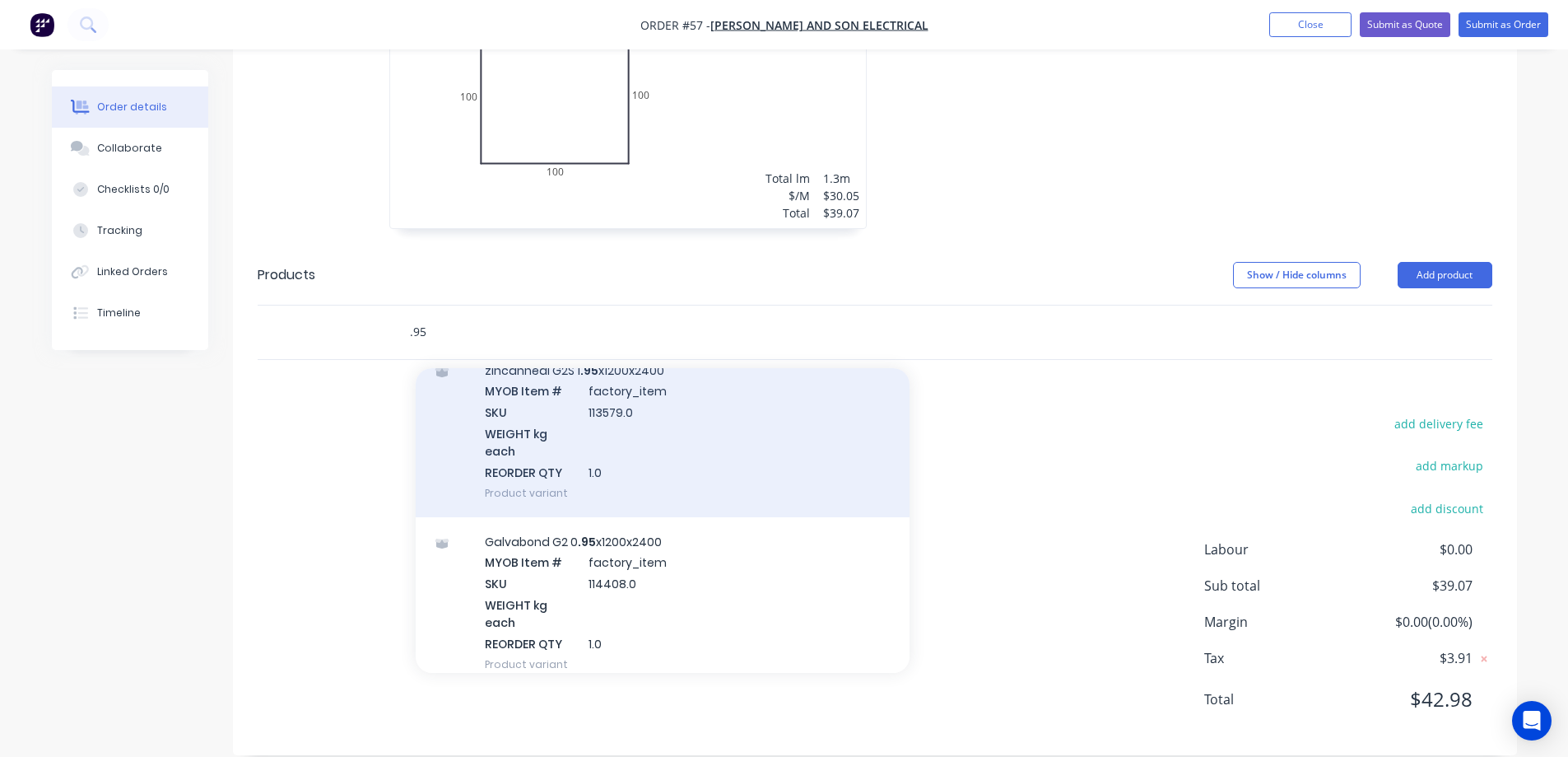
scroll to position [329, 0]
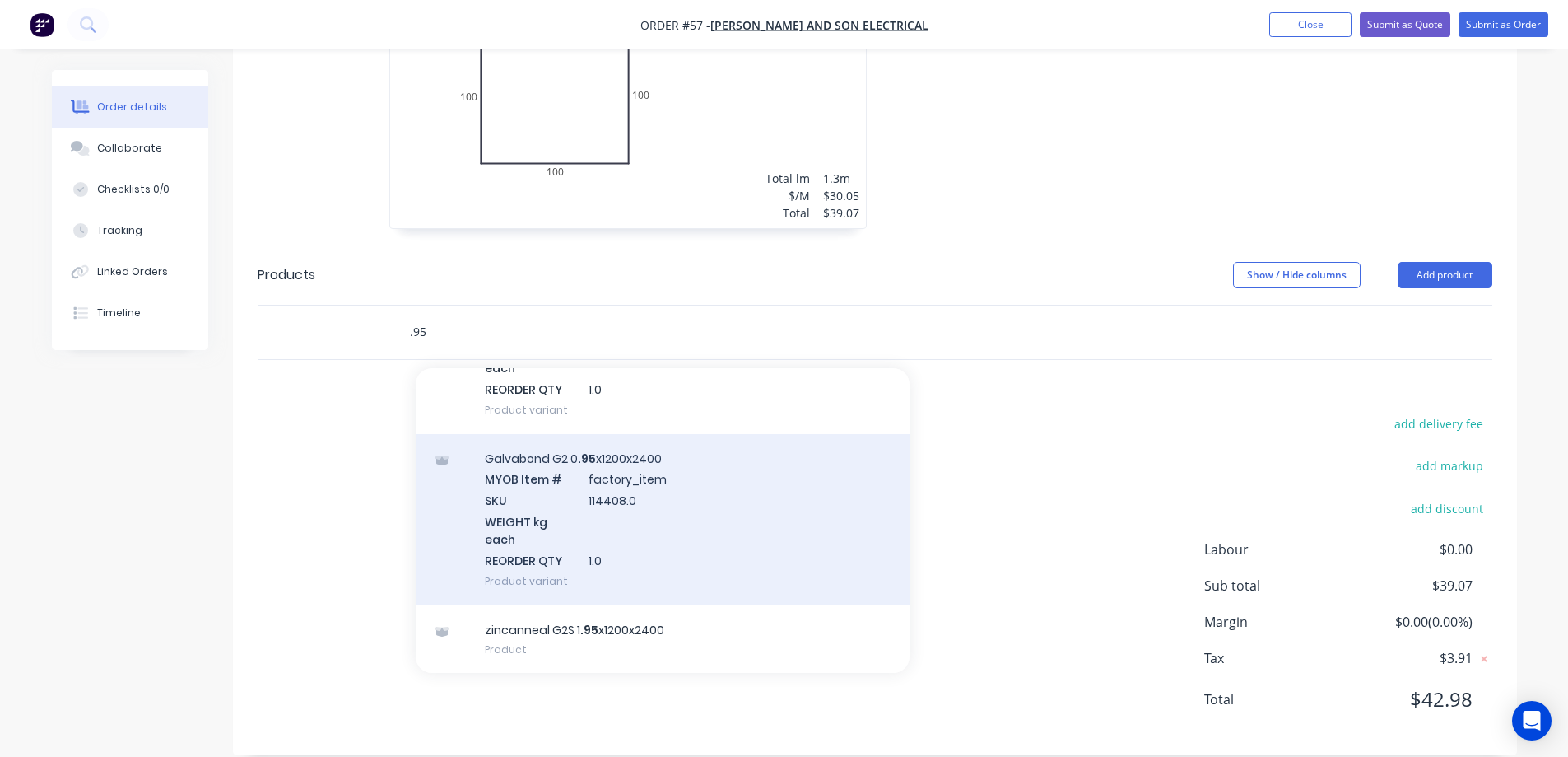
type input ".95"
click at [561, 472] on div "Galvabond G2 0 .95 x1200x2400 MYOB Item # factory_item SKU 114408.0 WEIGHT kg e…" at bounding box center [663, 519] width 494 height 171
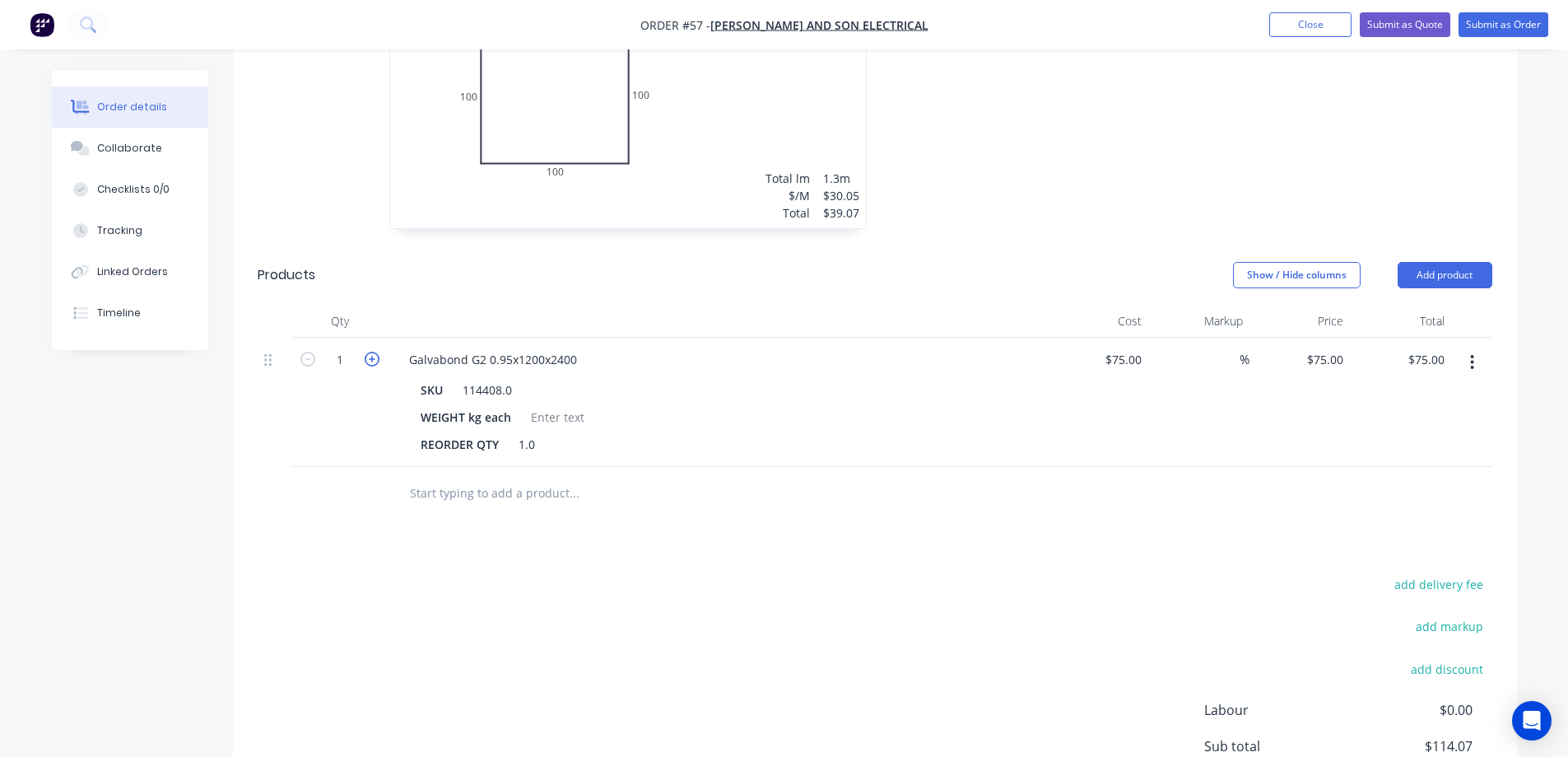
click at [378, 352] on icon "button" at bounding box center [372, 359] width 15 height 15
type input "2"
type input "$150.00"
click at [378, 352] on icon "button" at bounding box center [372, 359] width 15 height 15
type input "3"
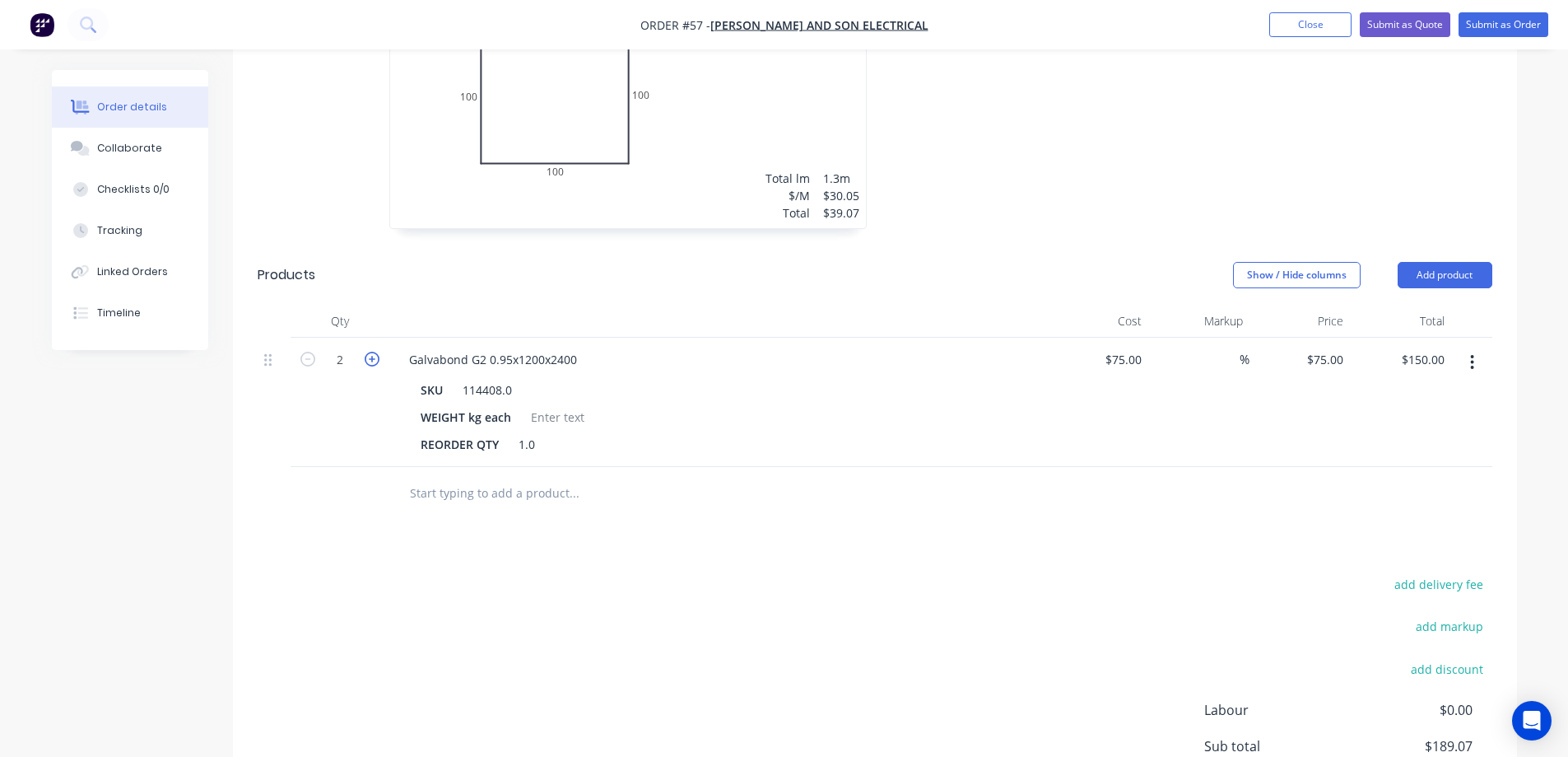
type input "$225.00"
click at [378, 352] on icon "button" at bounding box center [372, 359] width 15 height 15
type input "4"
type input "$300.00"
click at [941, 573] on div "add delivery fee add markup add discount Labour $0.00 Sub total $339.07 Margin …" at bounding box center [875, 732] width 1235 height 318
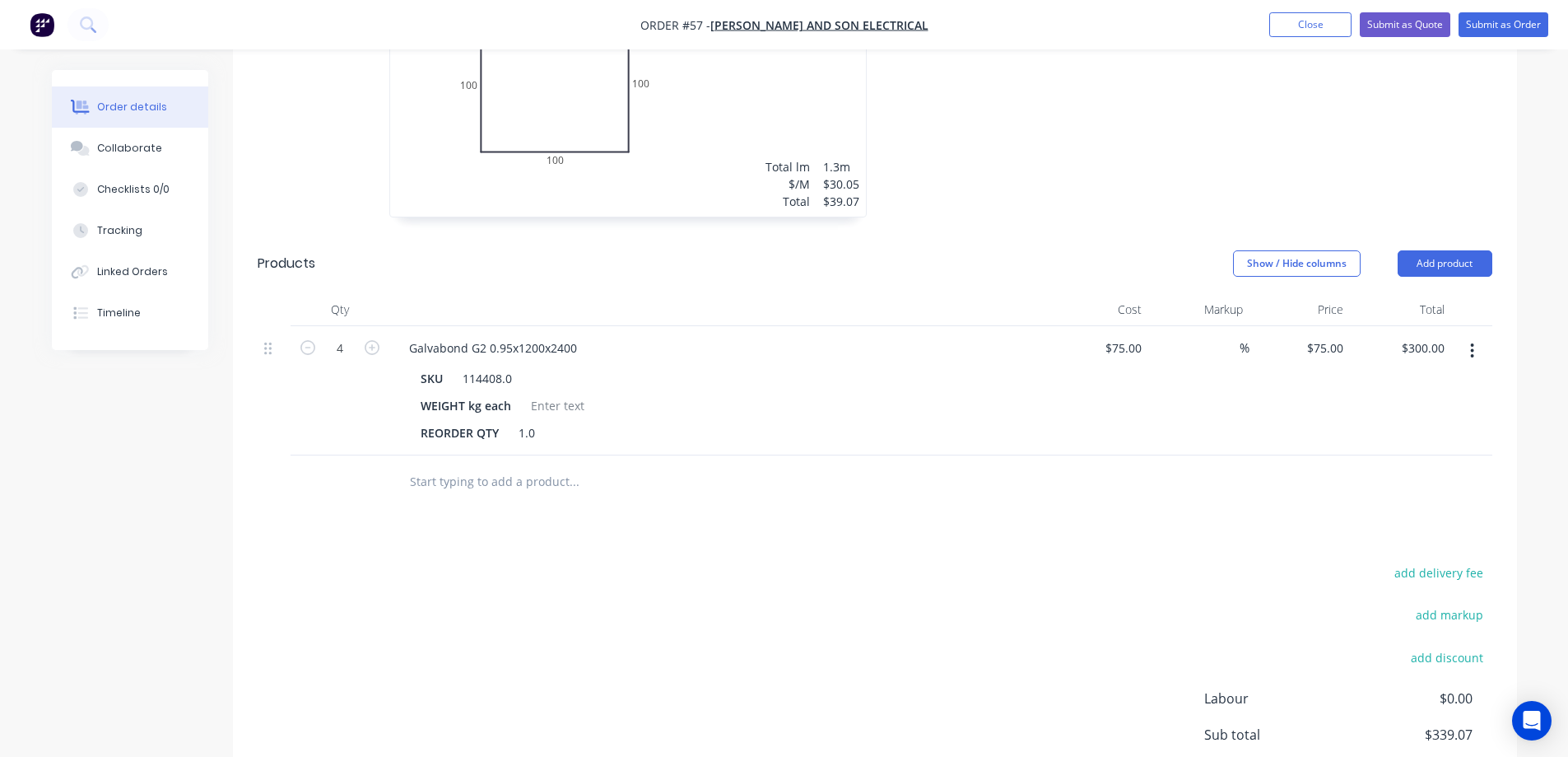
scroll to position [670, 0]
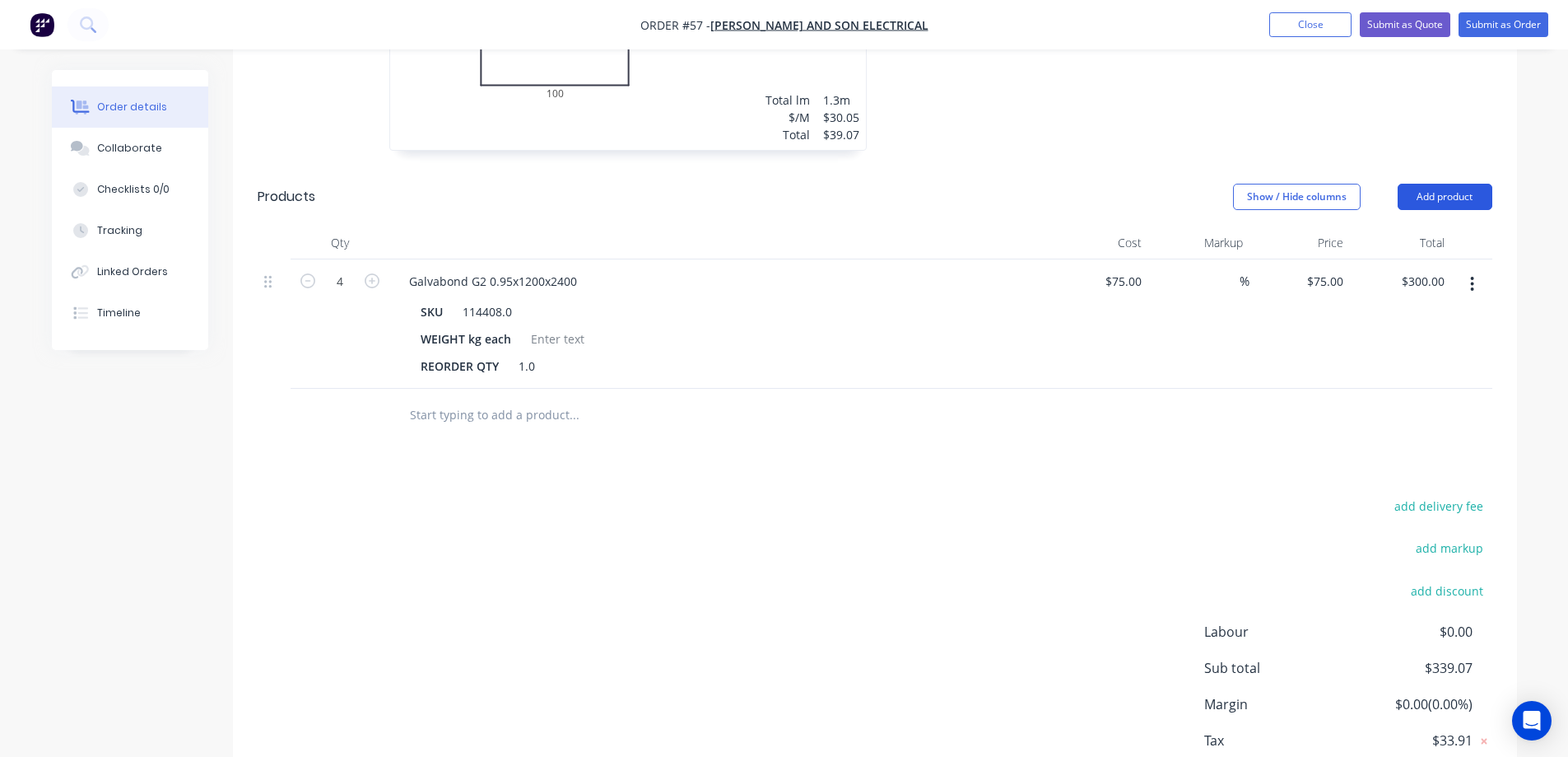
click at [1462, 184] on button "Add product" at bounding box center [1445, 197] width 95 height 27
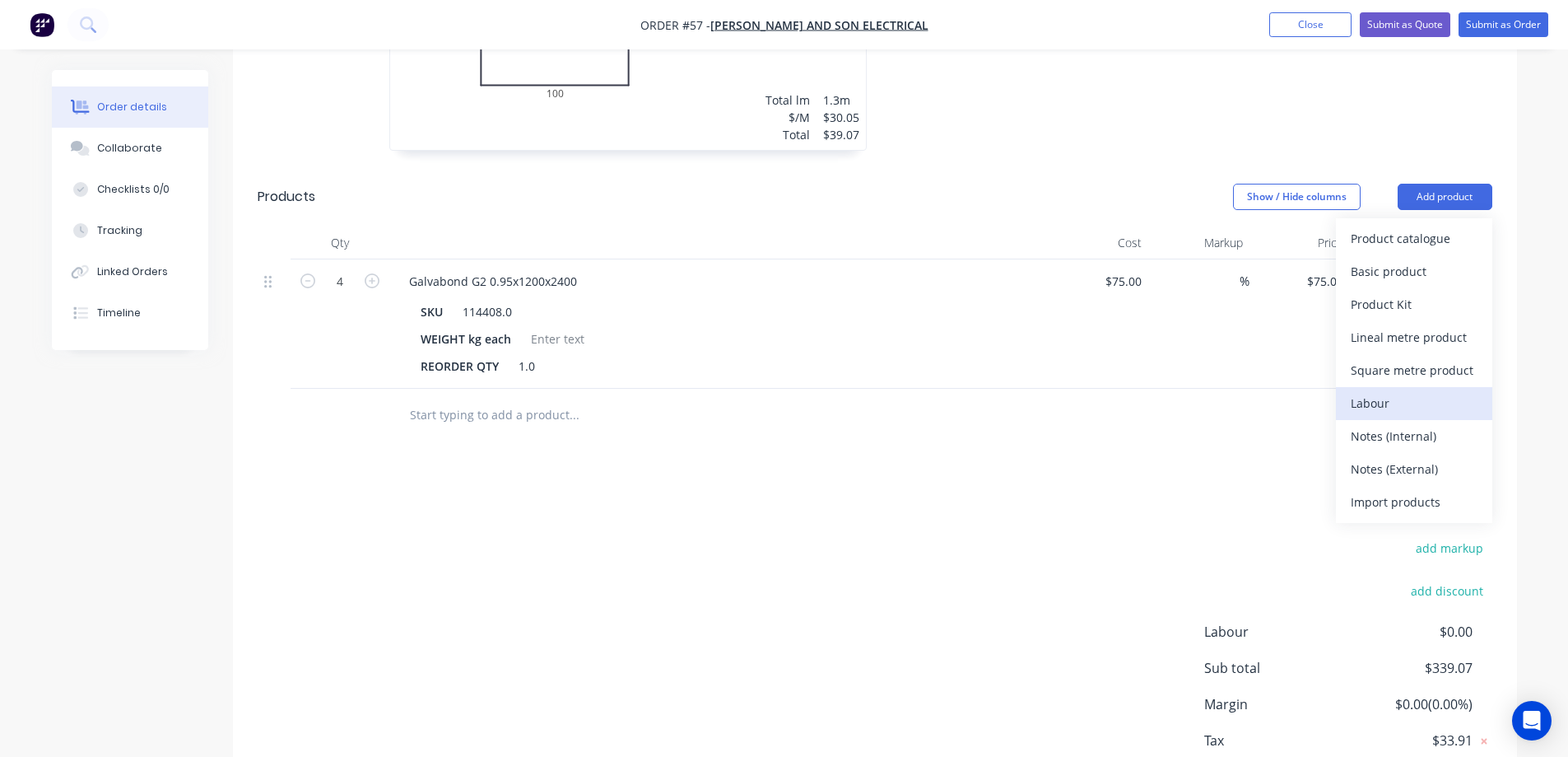
click at [1390, 391] on div "Labour" at bounding box center [1415, 403] width 127 height 24
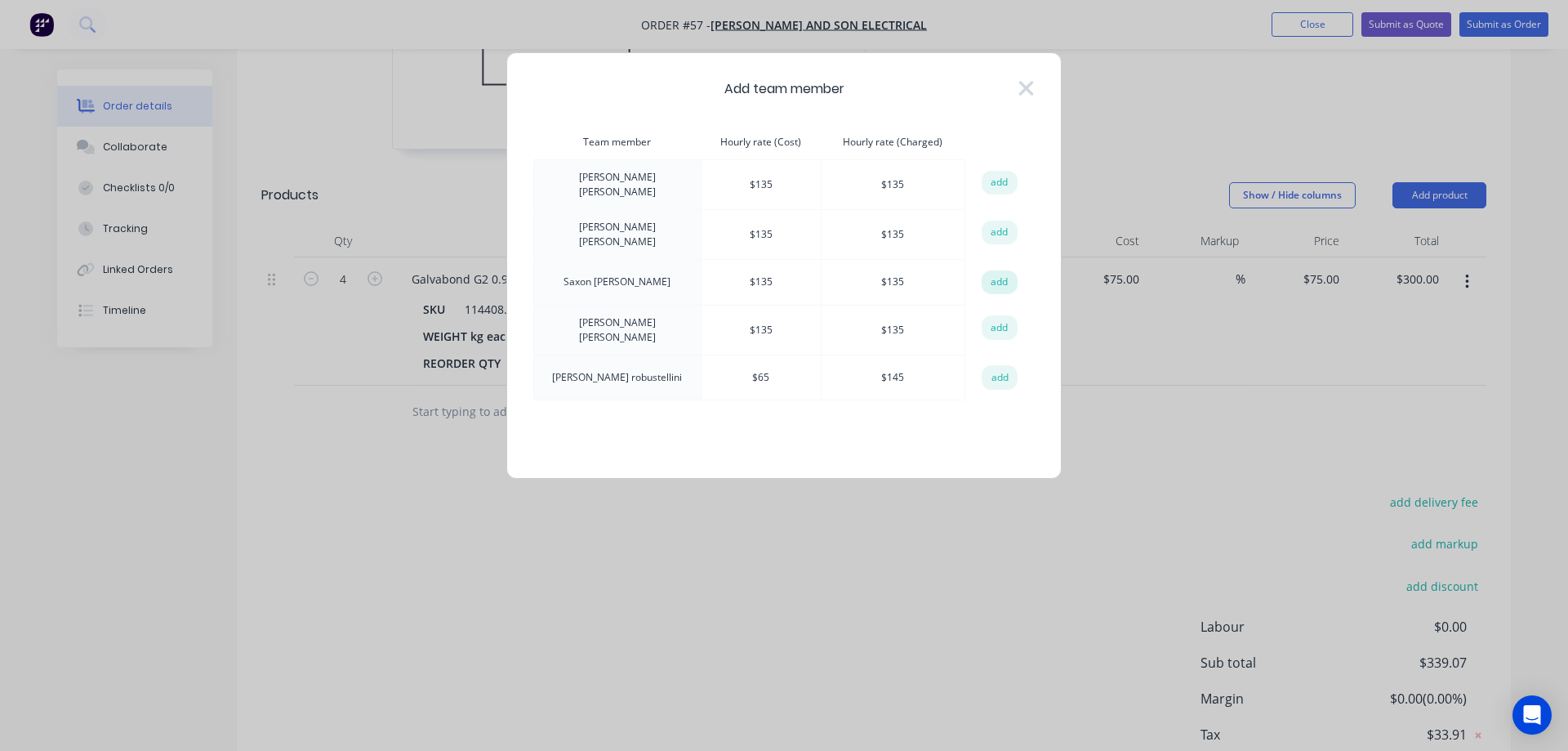
click at [999, 273] on button "add" at bounding box center [999, 283] width 36 height 25
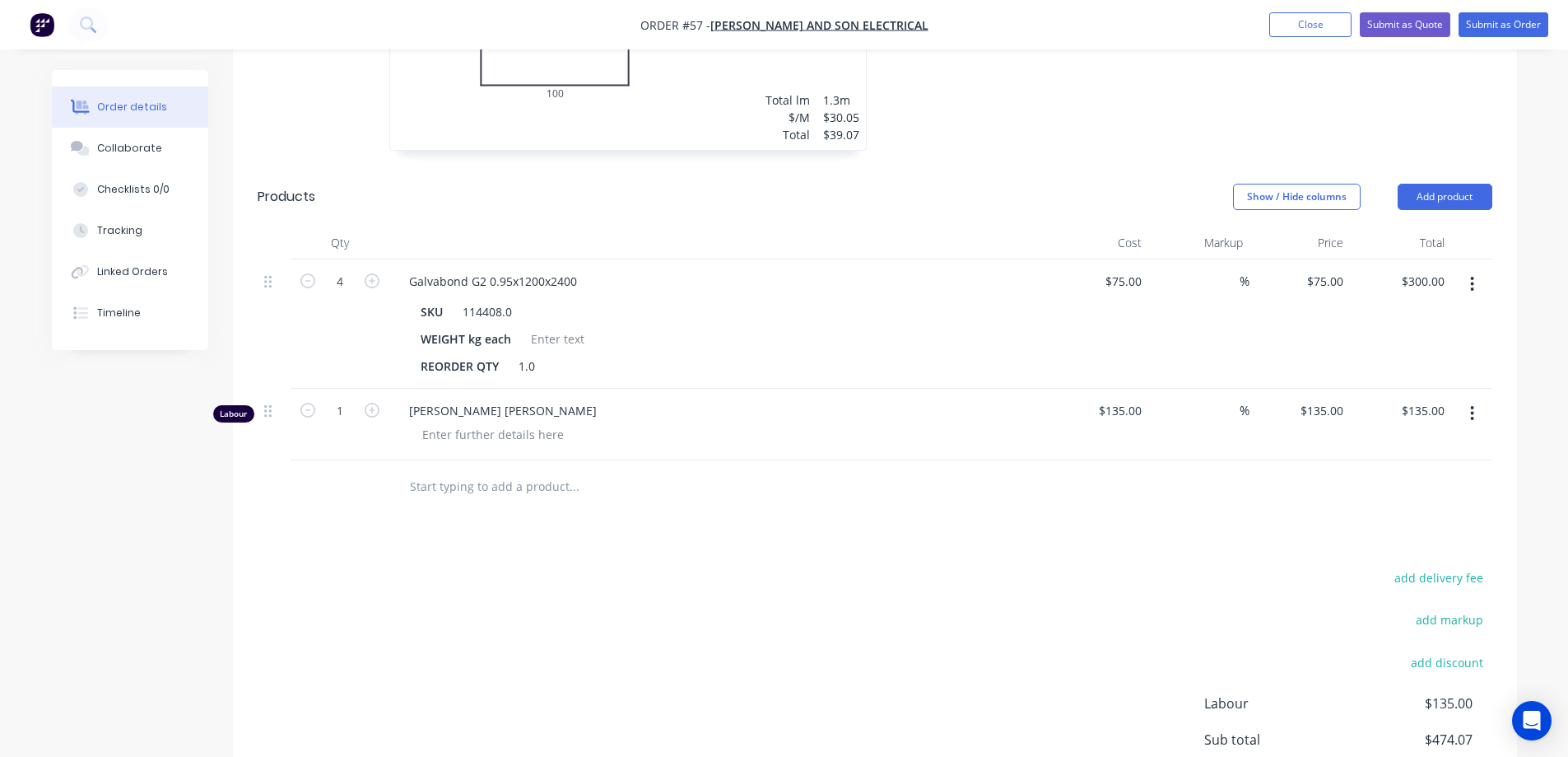
click at [688, 567] on div "add delivery fee add markup add discount Labour $135.00 Sub total $474.07 Margi…" at bounding box center [875, 726] width 1235 height 318
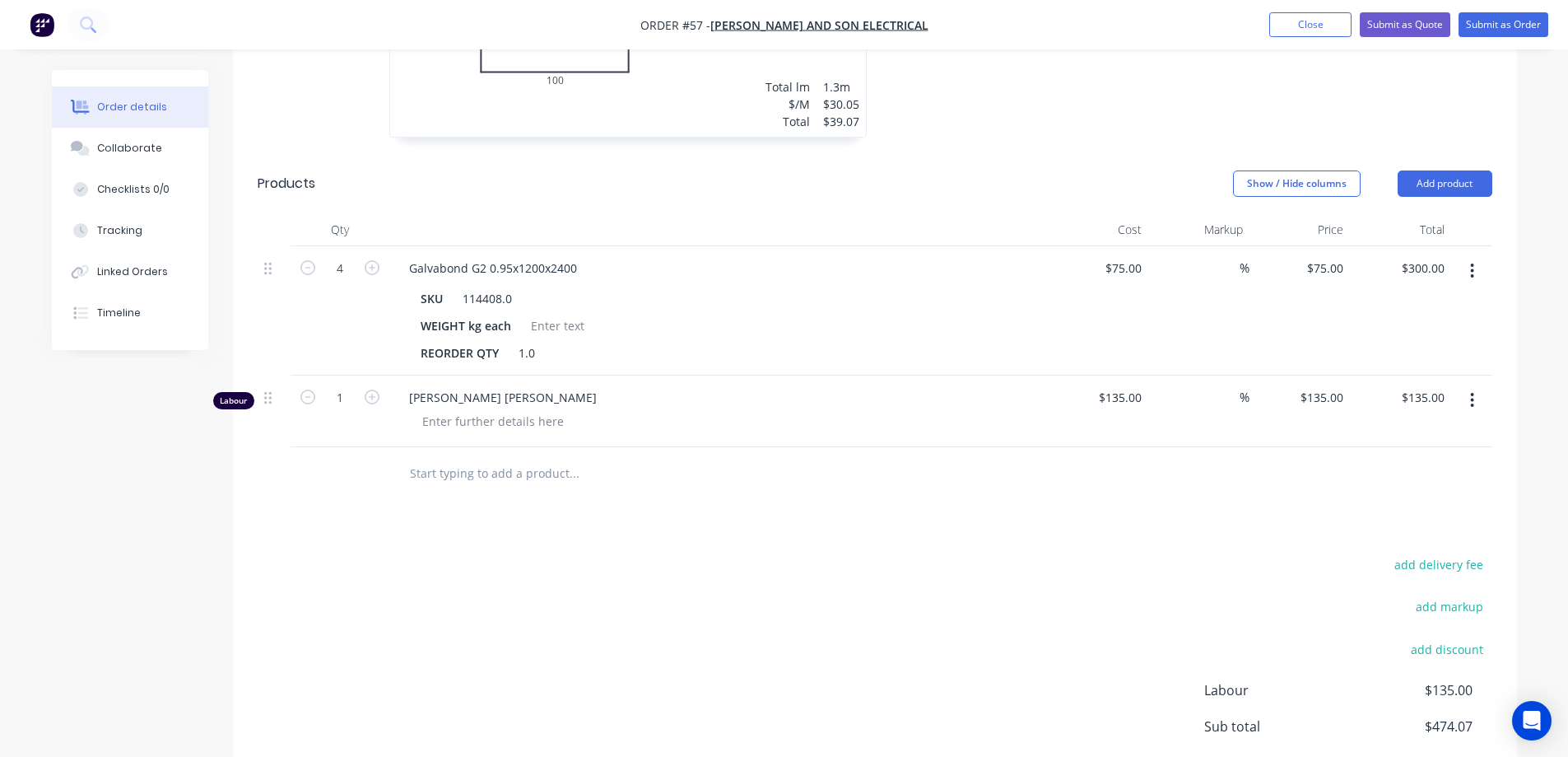
scroll to position [659, 0]
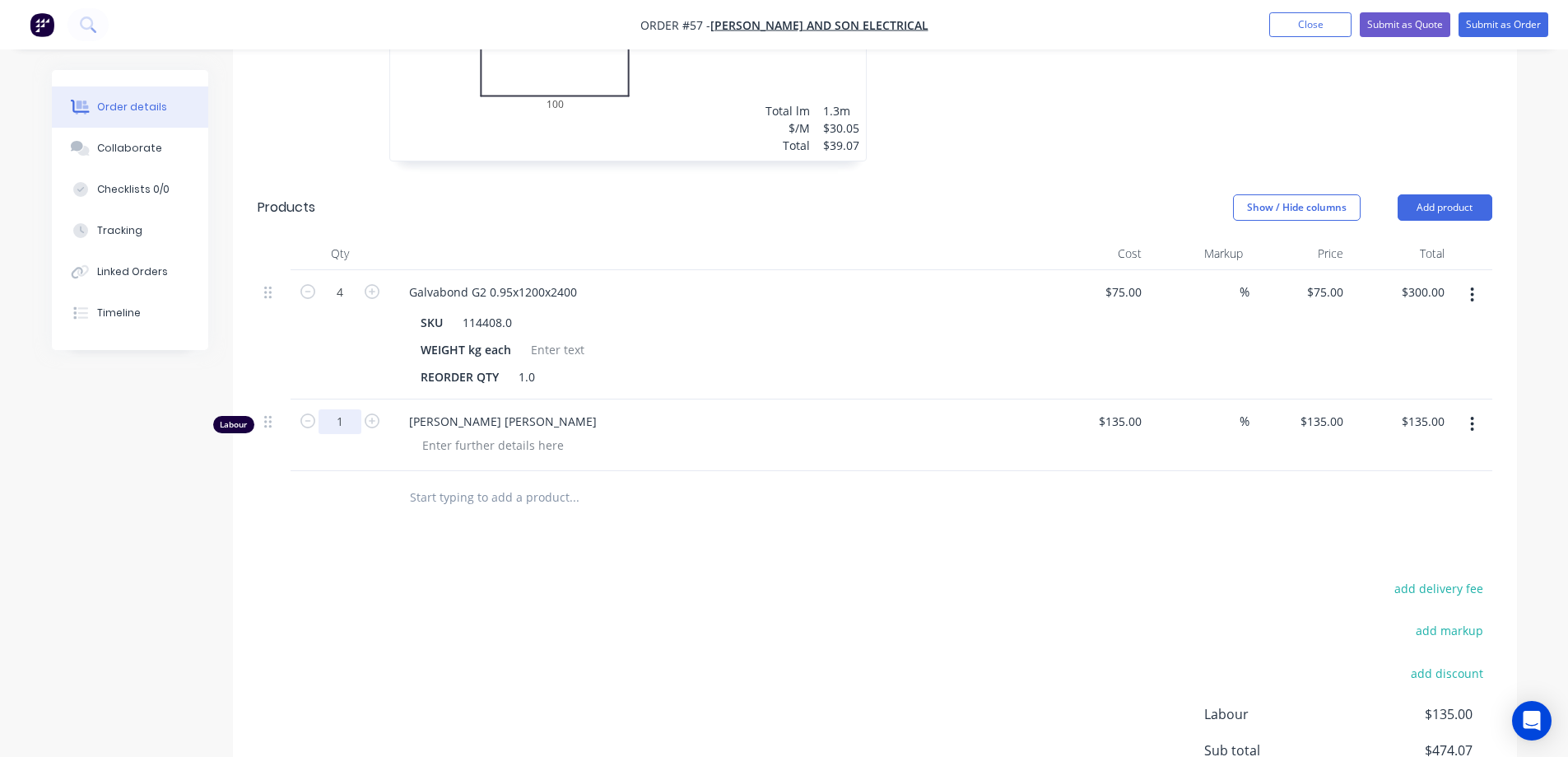
click at [347, 305] on input "1" at bounding box center [340, 292] width 43 height 25
type input "1.5"
type input "$202.50"
click at [745, 577] on div "add delivery fee add markup add discount Labour $202.50 Sub total $541.57 Margi…" at bounding box center [875, 736] width 1235 height 318
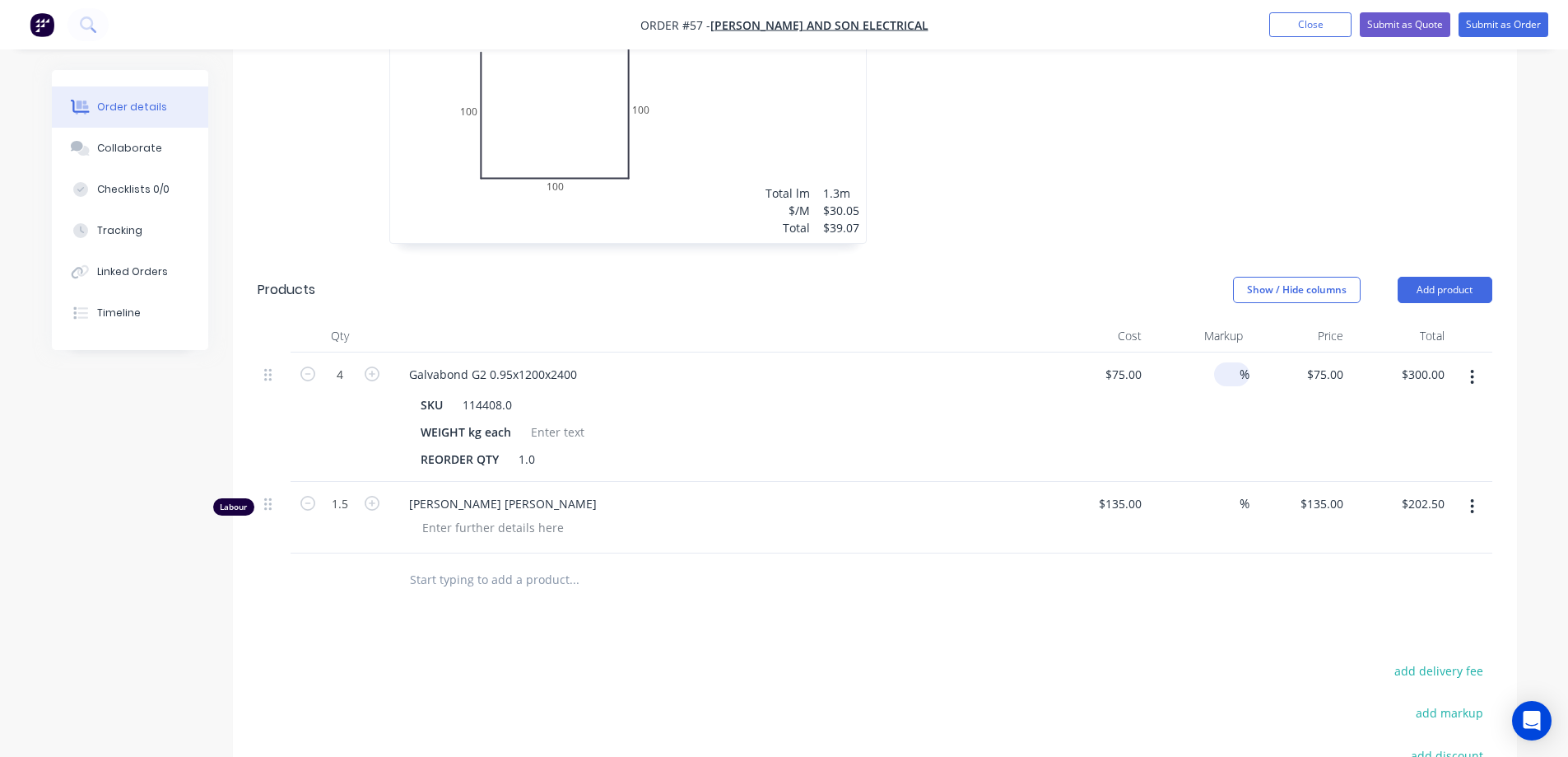
click at [1221, 362] on input at bounding box center [1230, 374] width 19 height 24
type input "35"
type input "$101.25"
type input "$405.00"
click at [985, 447] on div "REORDER QTY 1.0" at bounding box center [716, 459] width 603 height 24
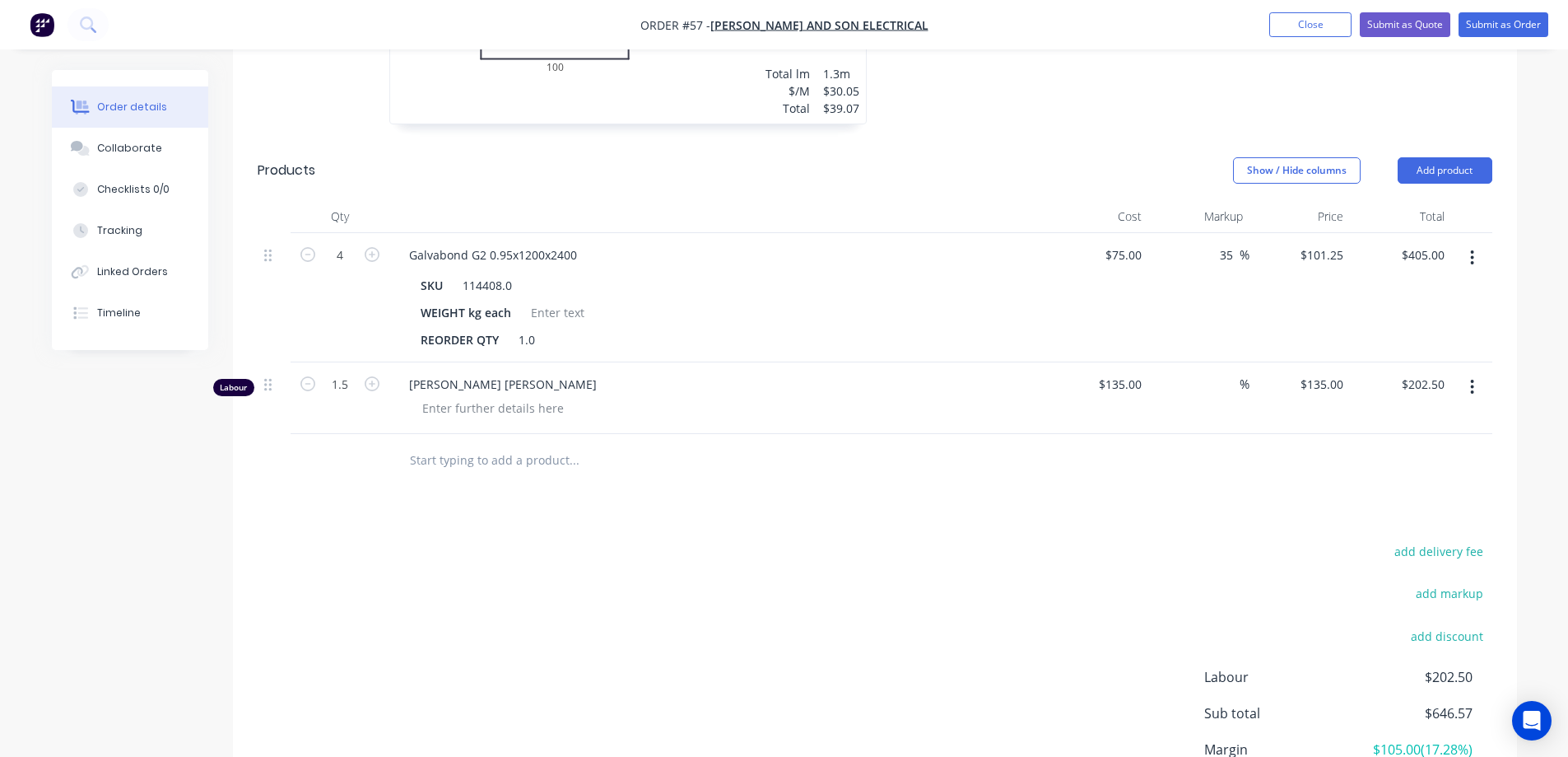
scroll to position [659, 0]
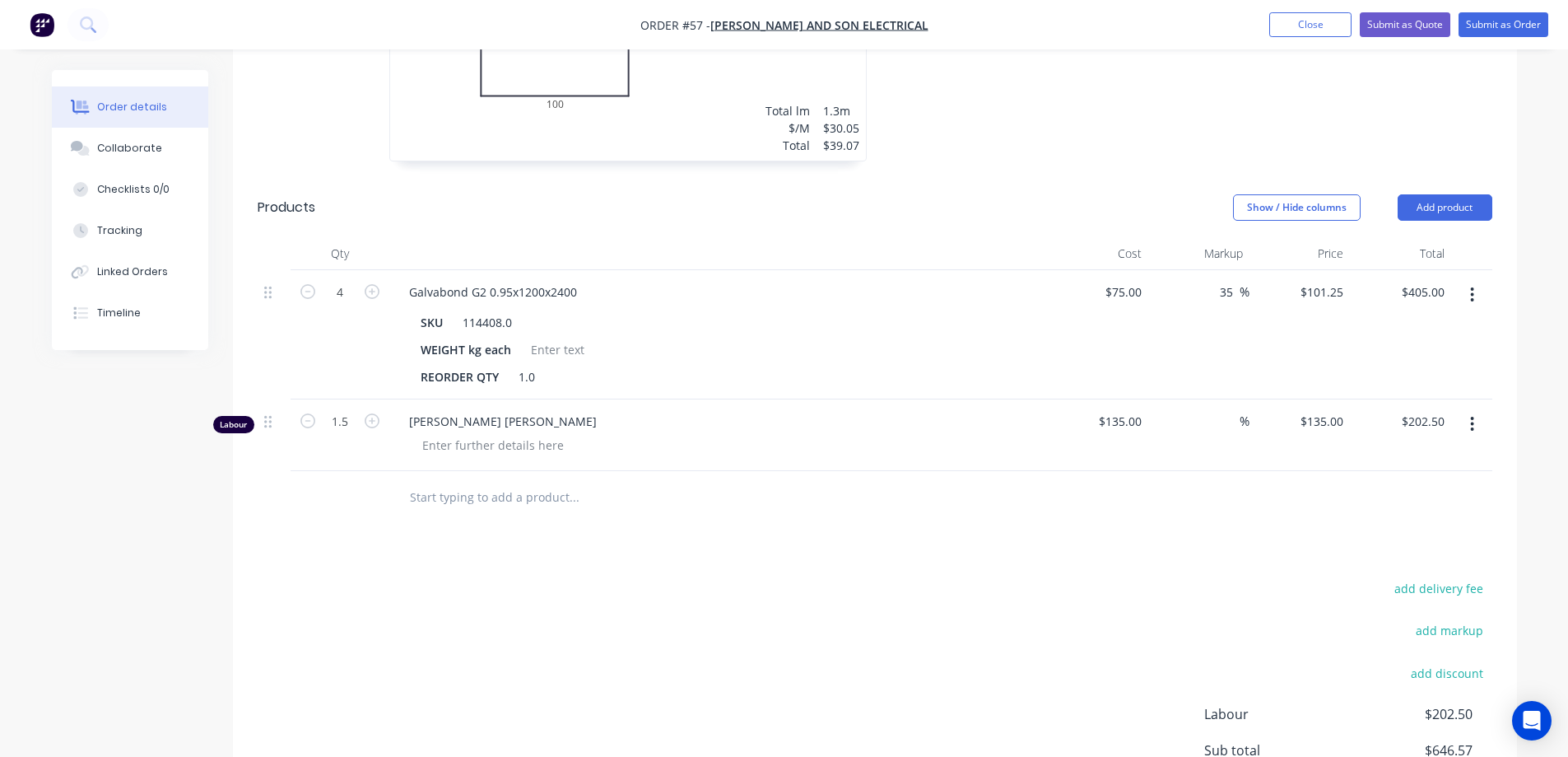
click at [654, 496] on div at bounding box center [685, 498] width 592 height 53
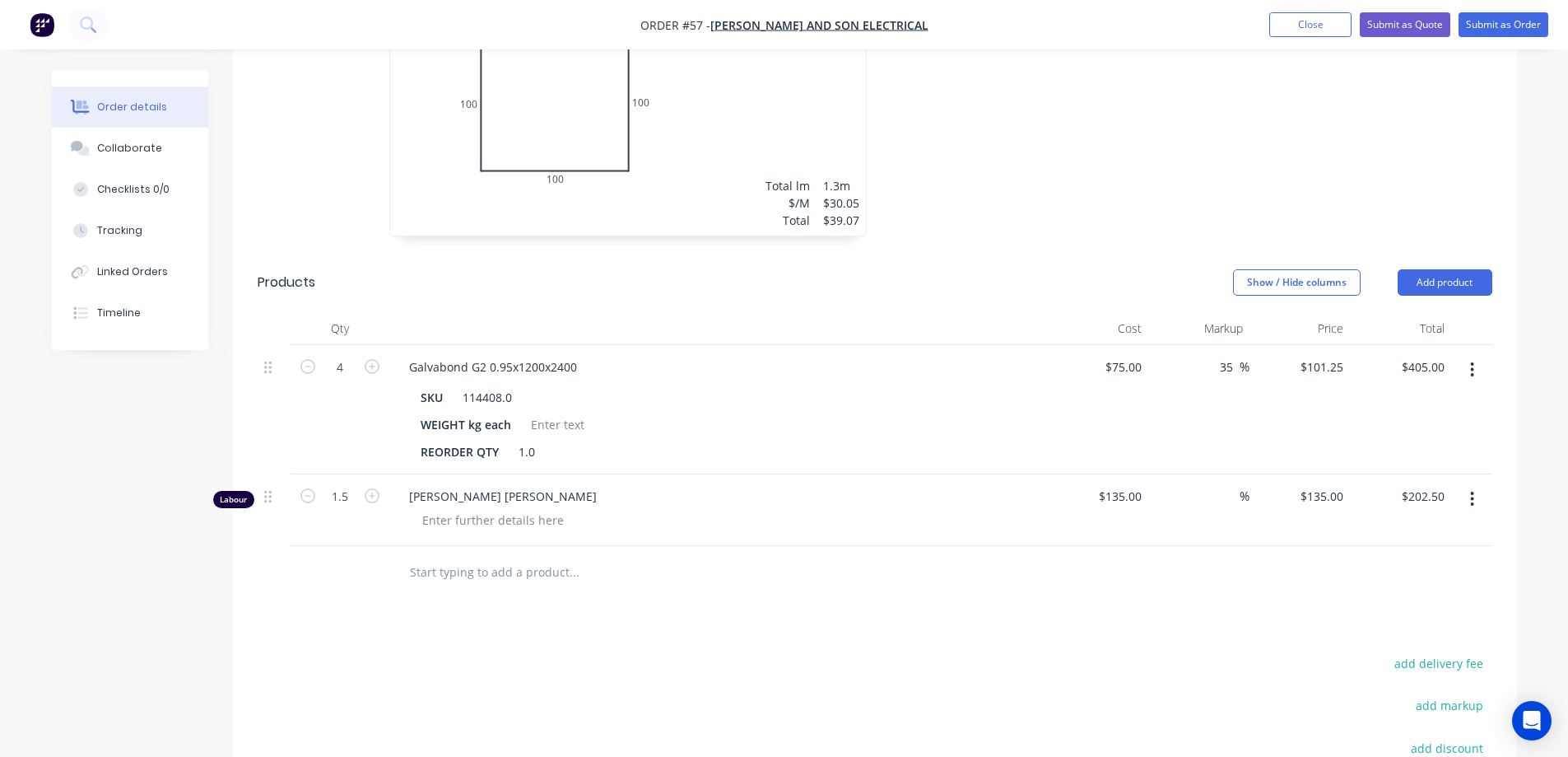
scroll to position [576, 0]
